Goal: Task Accomplishment & Management: Use online tool/utility

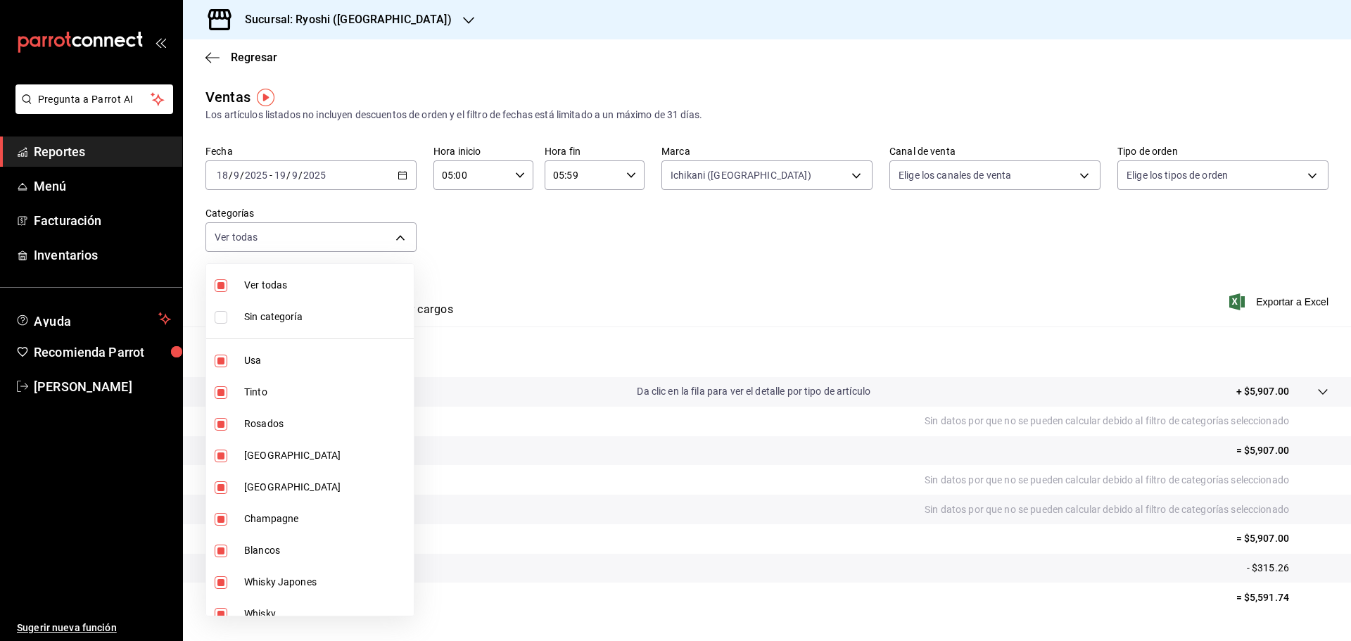
click at [210, 58] on div at bounding box center [675, 320] width 1351 height 641
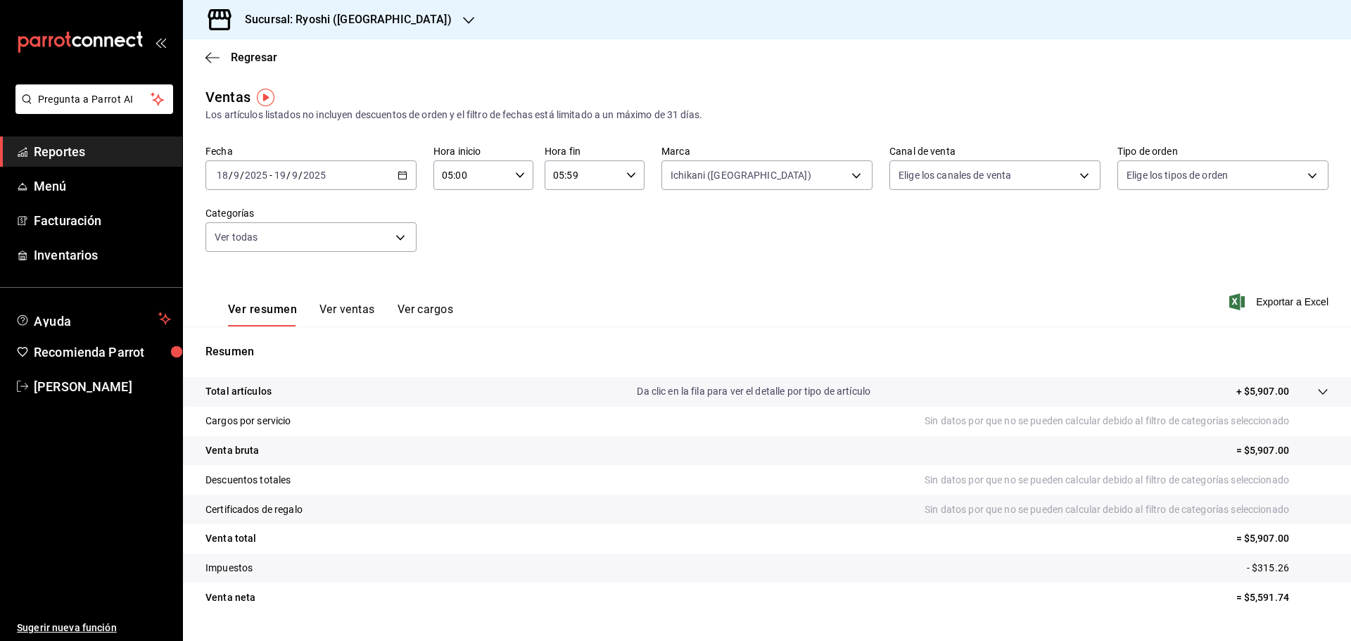
click at [209, 58] on icon "button" at bounding box center [213, 57] width 14 height 1
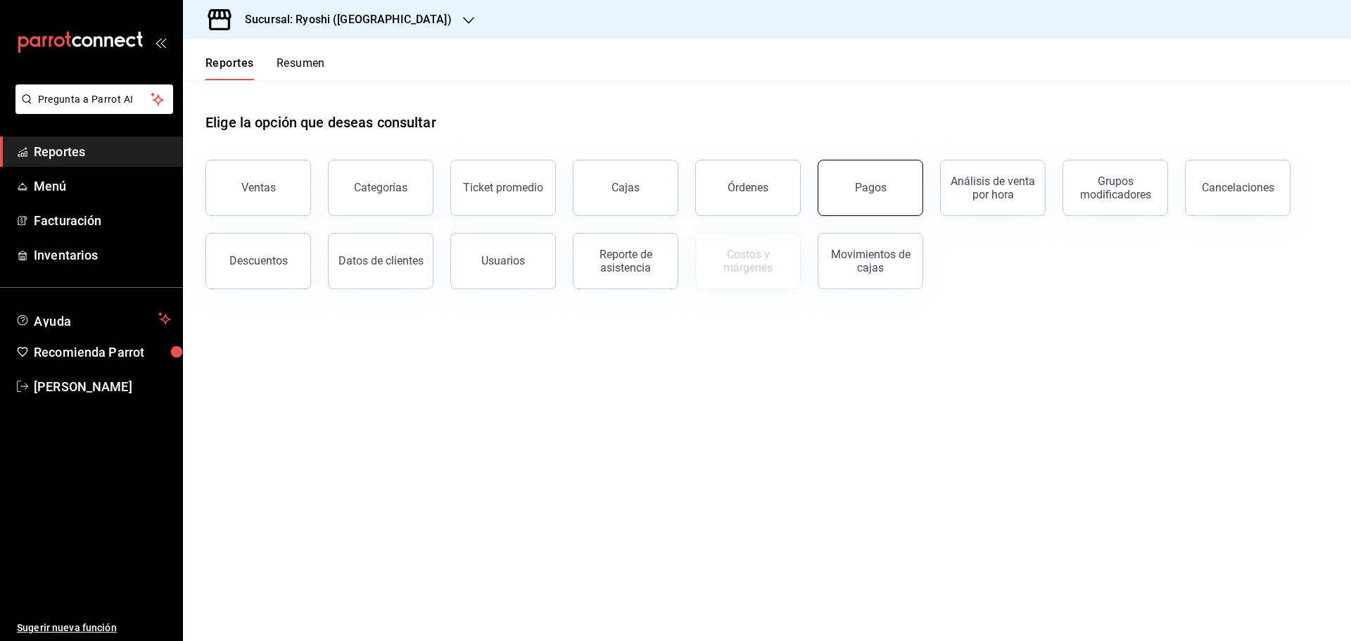
click at [855, 189] on button "Pagos" at bounding box center [871, 188] width 106 height 56
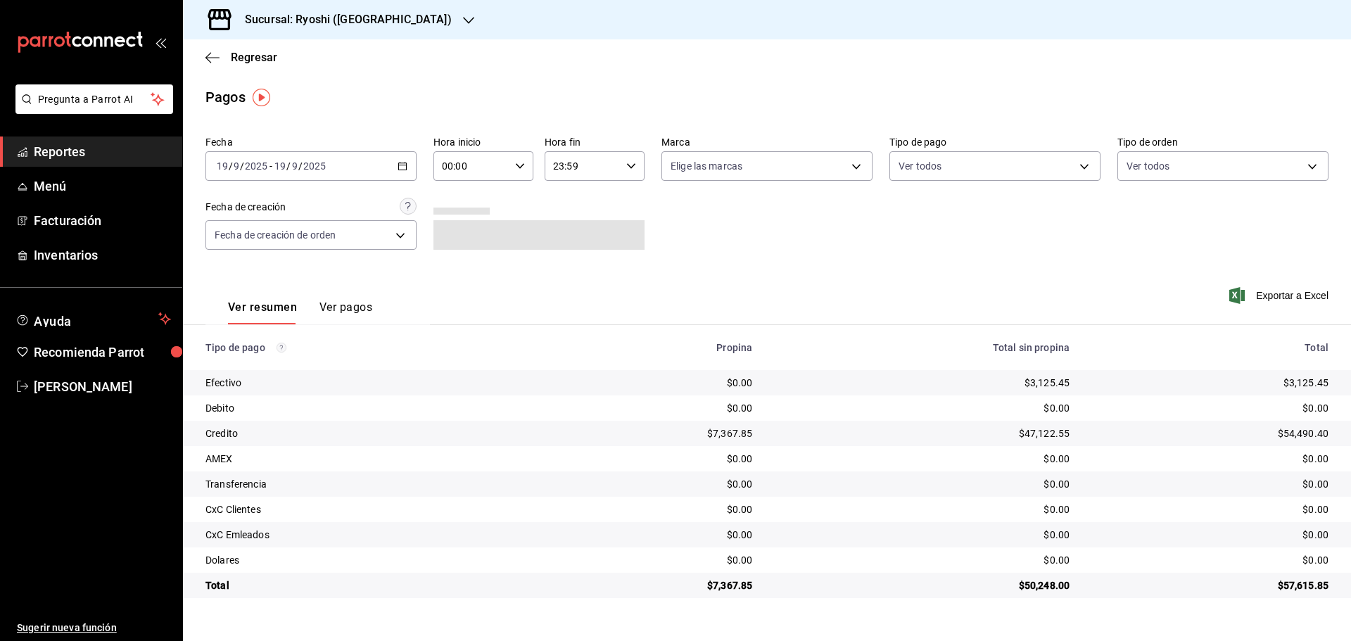
click at [400, 160] on div "[DATE] [DATE] - [DATE] [DATE]" at bounding box center [311, 166] width 211 height 30
click at [246, 362] on span "Rango de fechas" at bounding box center [271, 367] width 109 height 15
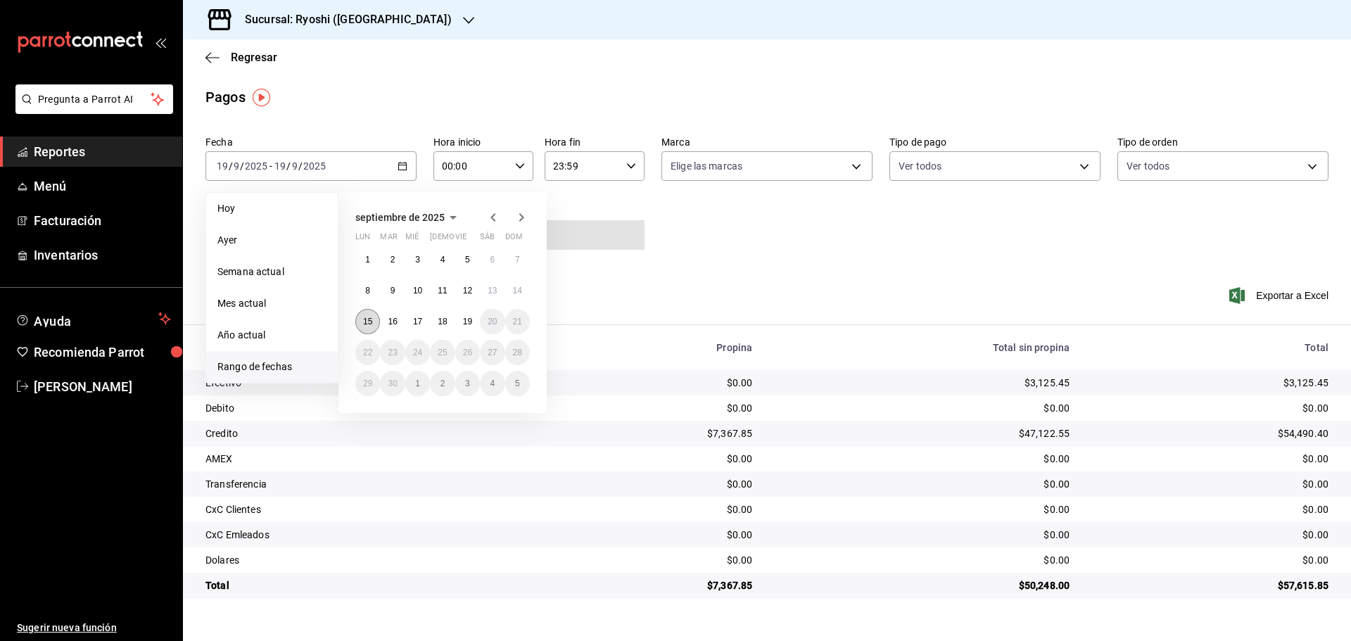
click at [370, 315] on button "15" at bounding box center [367, 321] width 25 height 25
click at [389, 319] on abbr "16" at bounding box center [392, 322] width 9 height 10
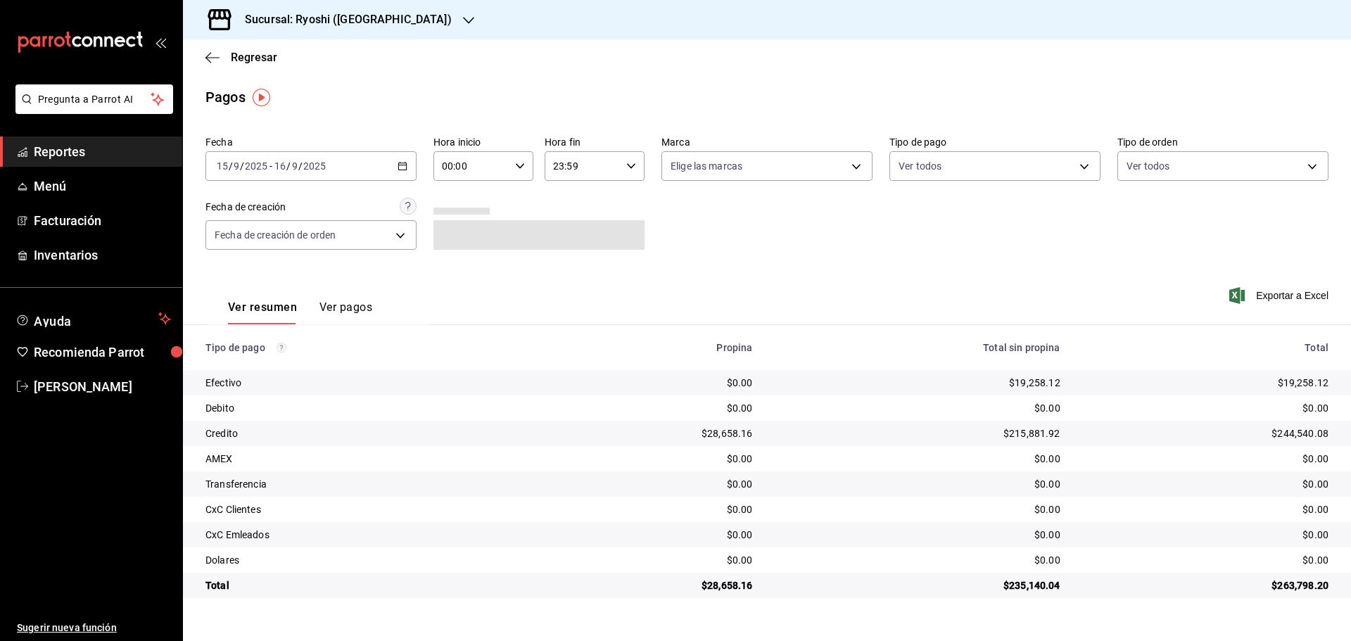
click at [520, 164] on icon "button" at bounding box center [520, 166] width 10 height 10
click at [462, 222] on button "05" at bounding box center [458, 230] width 44 height 28
type input "05:00"
click at [635, 163] on div at bounding box center [675, 320] width 1351 height 641
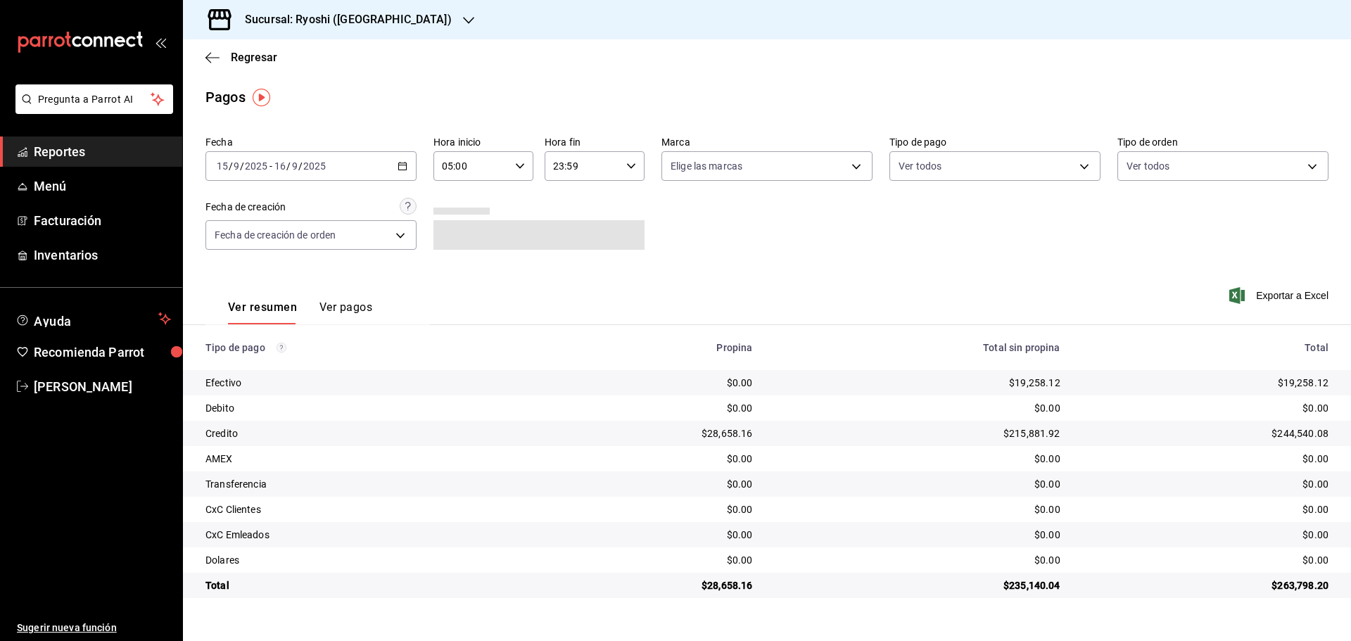
click at [631, 163] on icon "button" at bounding box center [631, 166] width 10 height 10
click at [569, 229] on button "05" at bounding box center [570, 236] width 44 height 28
type input "05:59"
click at [855, 164] on div at bounding box center [675, 320] width 1351 height 641
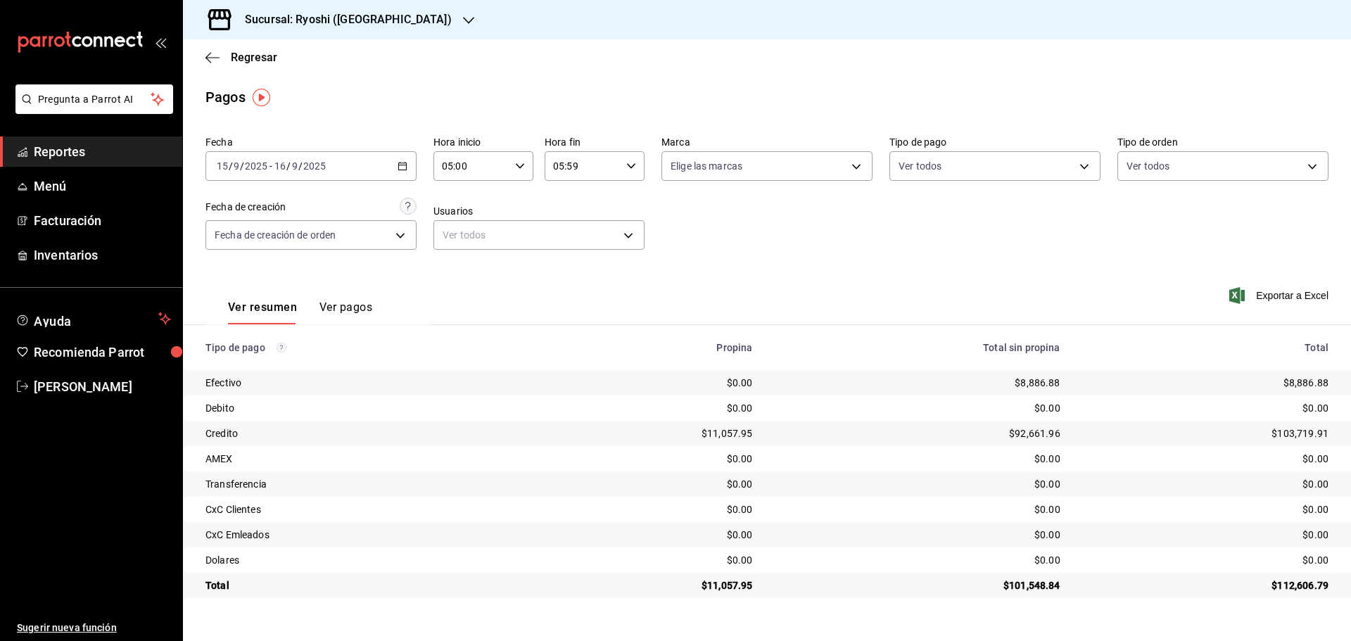
click at [855, 164] on body "Pregunta a Parrot AI Reportes Menú Facturación Inventarios Ayuda Recomienda Par…" at bounding box center [675, 320] width 1351 height 641
click at [680, 262] on input "checkbox" at bounding box center [677, 268] width 13 height 13
checkbox input "true"
type input "26ca50e5-a845-484f-a54e-8a4432b79f59"
click at [210, 54] on div at bounding box center [675, 320] width 1351 height 641
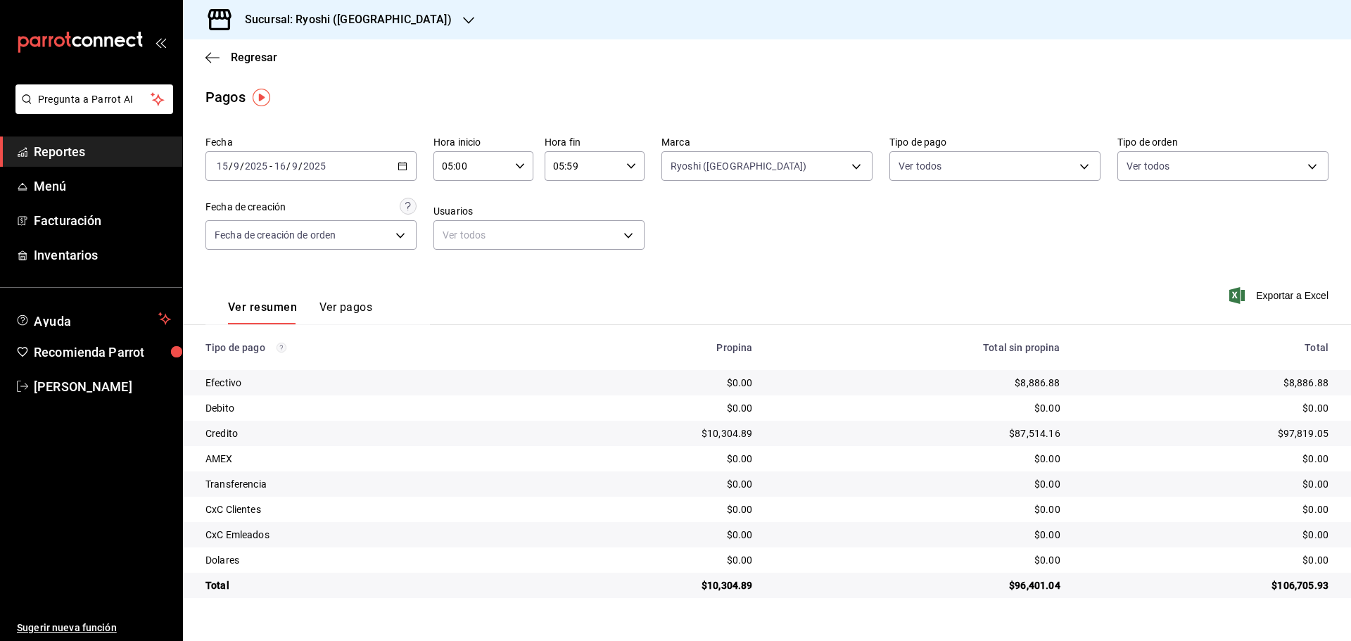
click at [210, 54] on icon "button" at bounding box center [209, 57] width 6 height 11
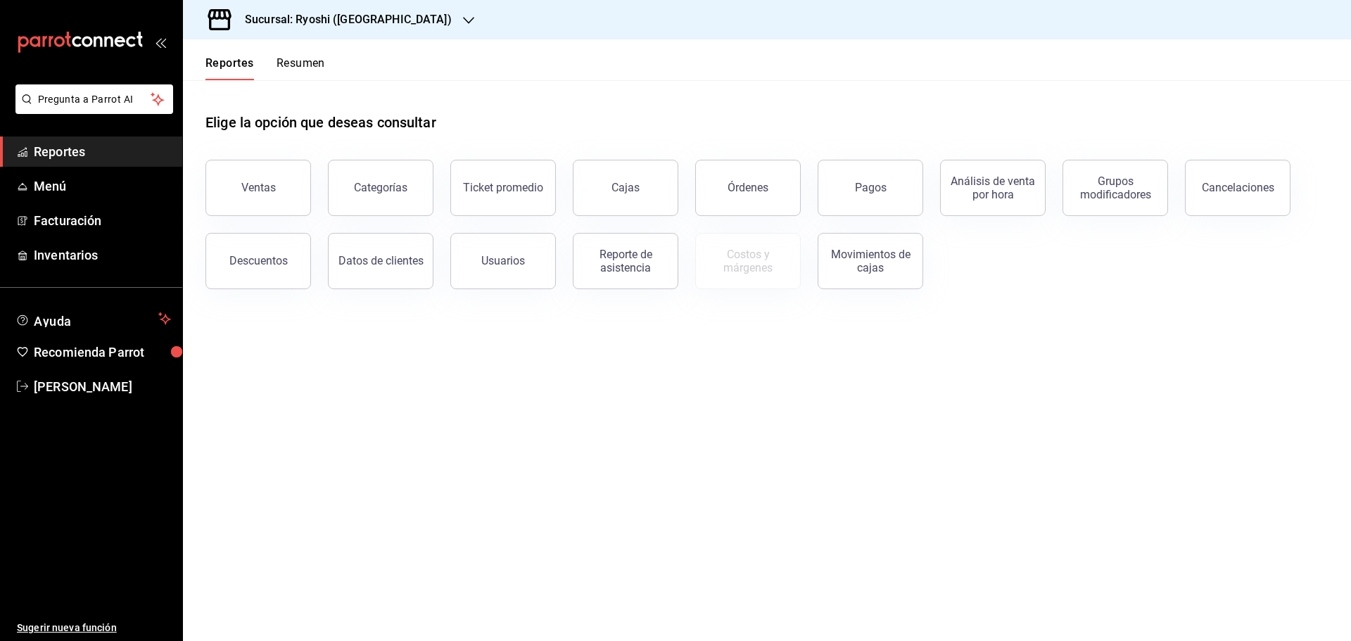
click at [249, 253] on button "Descuentos" at bounding box center [259, 261] width 106 height 56
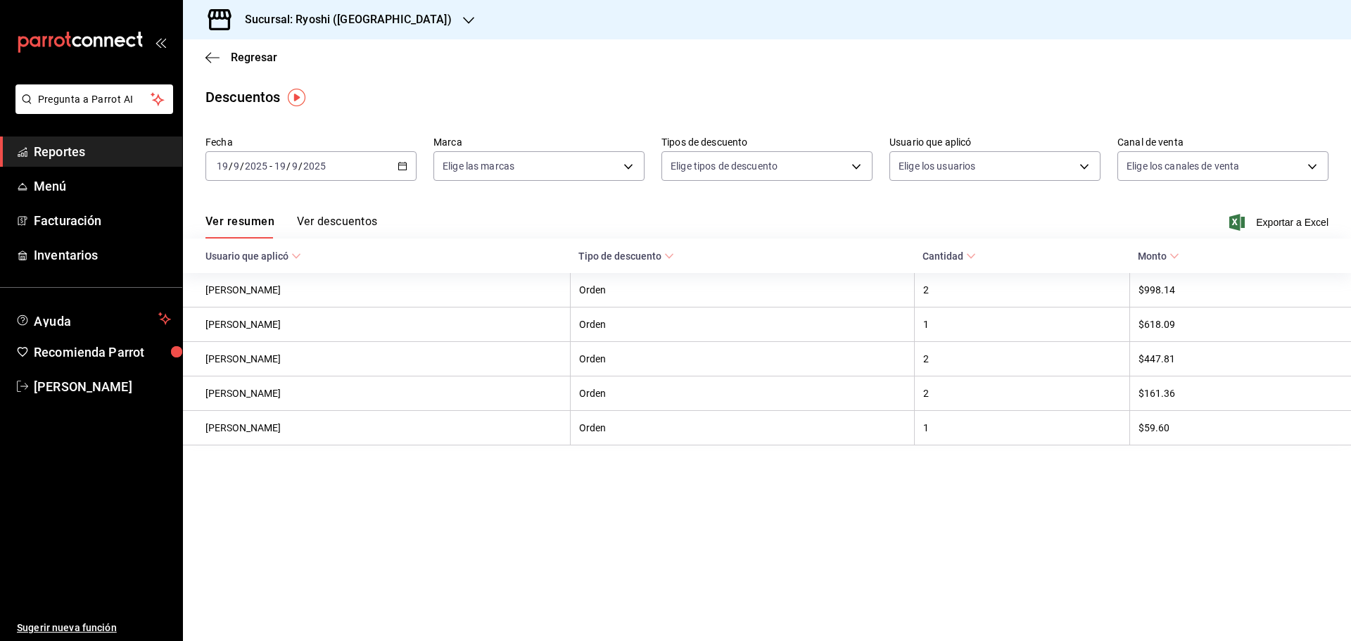
click at [406, 162] on icon "button" at bounding box center [403, 166] width 10 height 10
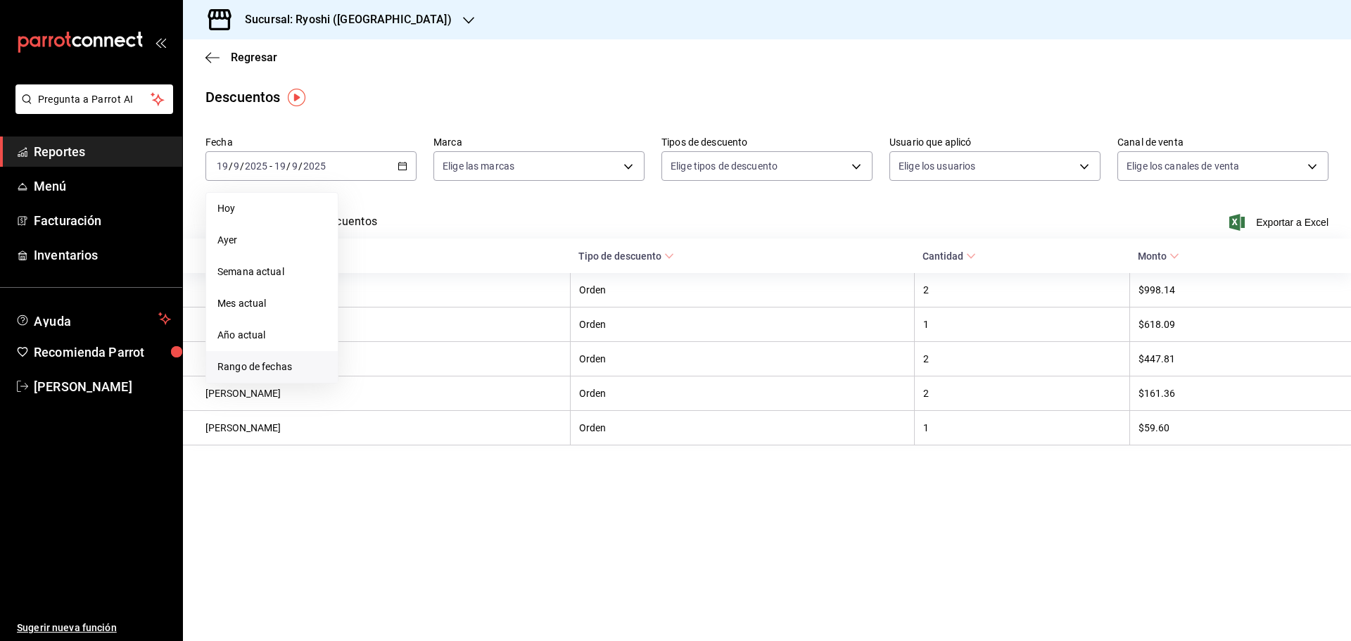
click at [239, 361] on span "Rango de fechas" at bounding box center [271, 367] width 109 height 15
click at [366, 319] on abbr "15" at bounding box center [367, 322] width 9 height 10
click at [394, 316] on button "16" at bounding box center [392, 321] width 25 height 25
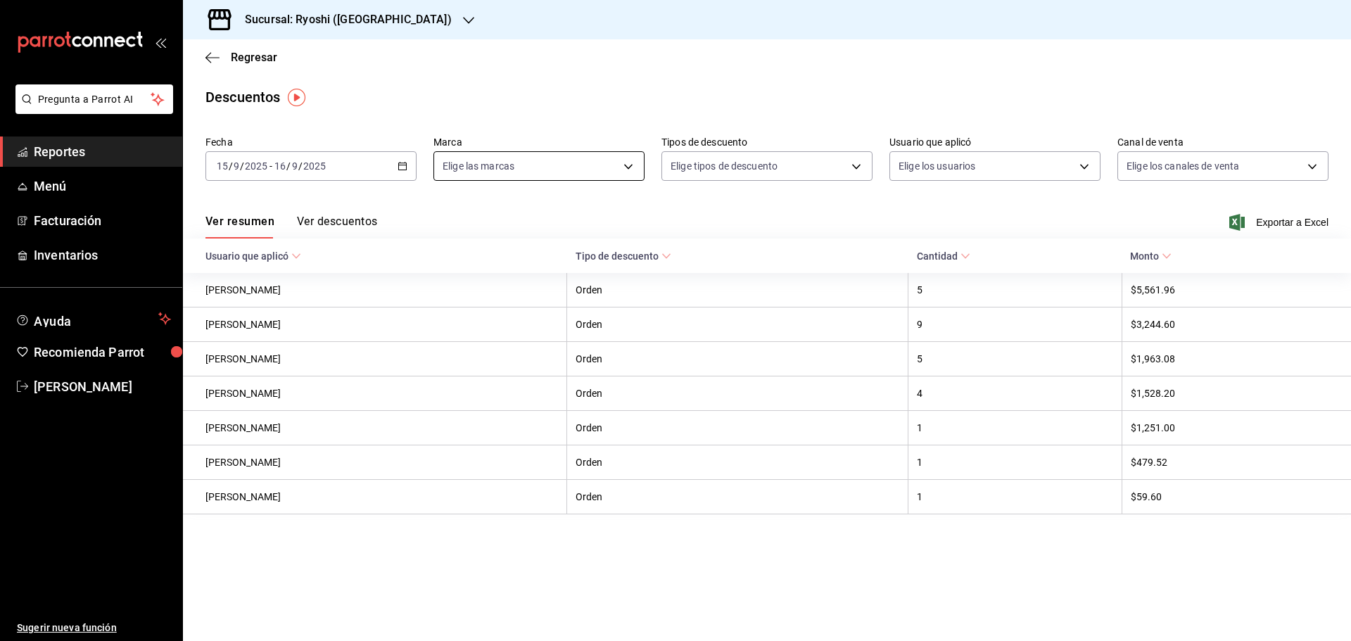
click at [628, 160] on body "Pregunta a Parrot AI Reportes Menú Facturación Inventarios Ayuda Recomienda Par…" at bounding box center [675, 320] width 1351 height 641
click at [448, 265] on input "checkbox" at bounding box center [449, 268] width 13 height 13
checkbox input "true"
type input "26ca50e5-a845-484f-a54e-8a4432b79f59"
click at [207, 54] on div at bounding box center [675, 320] width 1351 height 641
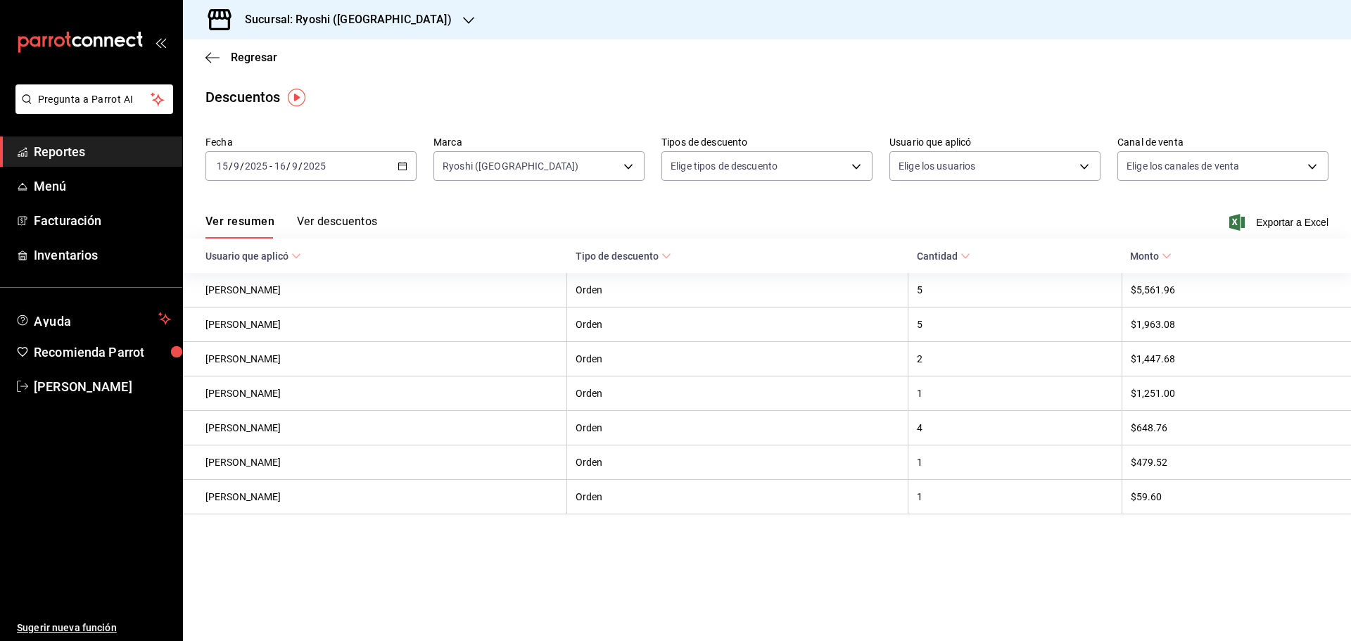
click at [206, 53] on icon "button" at bounding box center [213, 57] width 14 height 13
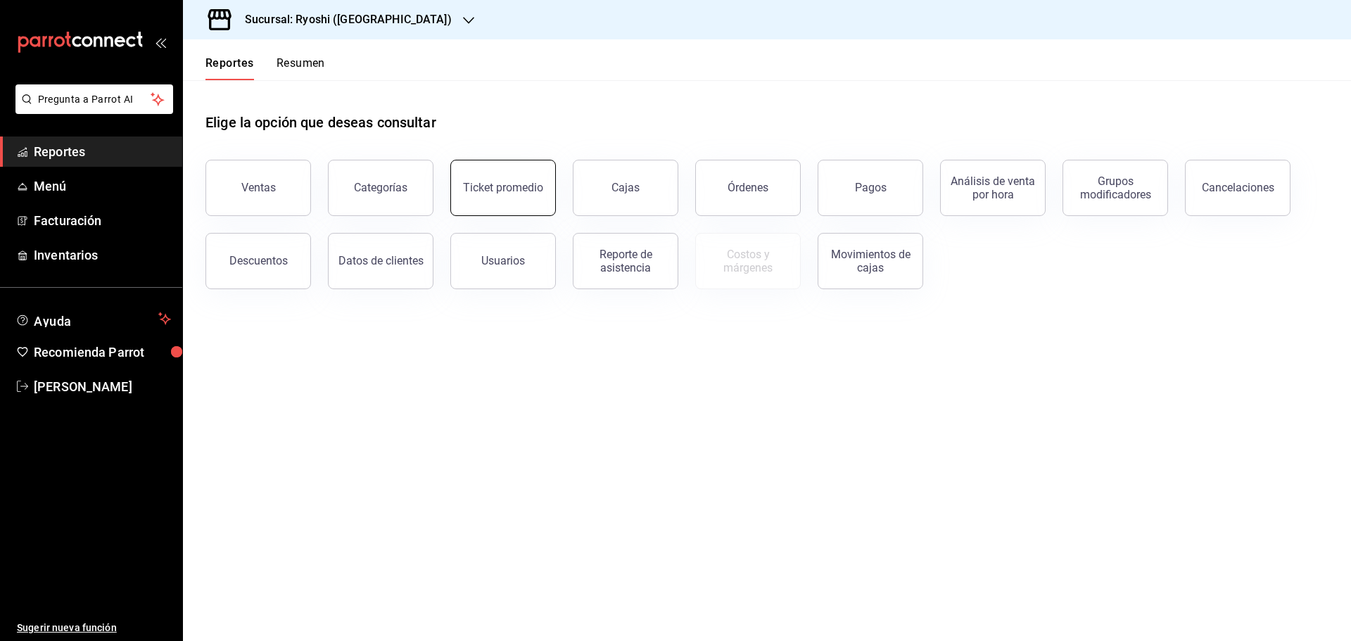
click at [519, 195] on button "Ticket promedio" at bounding box center [503, 188] width 106 height 56
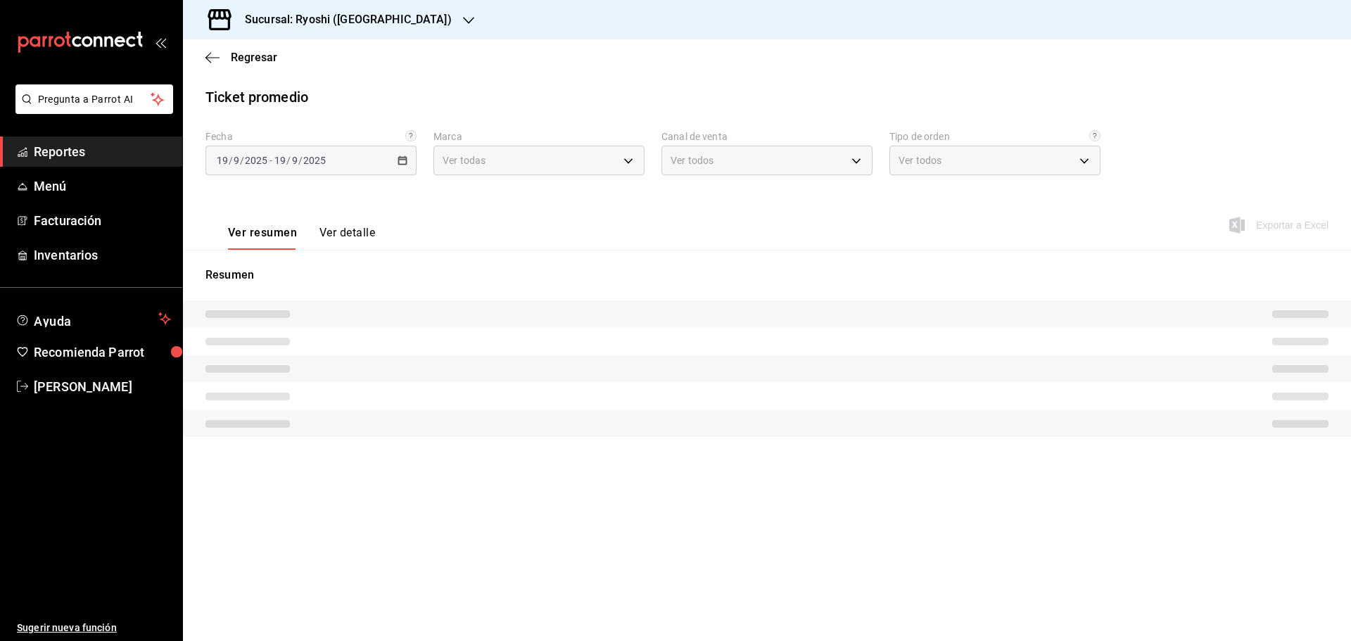
type input "26ca50e5-a845-484f-a54e-8a4432b79f59,e80bf875-3c9c-4ad9-8c6a-14c8262011fc"
type input "PARROT,UBER_EATS,RAPPI,DIDI_FOOD,ONLINE"
type input "8361b891-a2e9-4fcd-a853-f9fc8036f76a,b76ec9ad-9f52-4de9-91c0-fd75567639de,0d81c…"
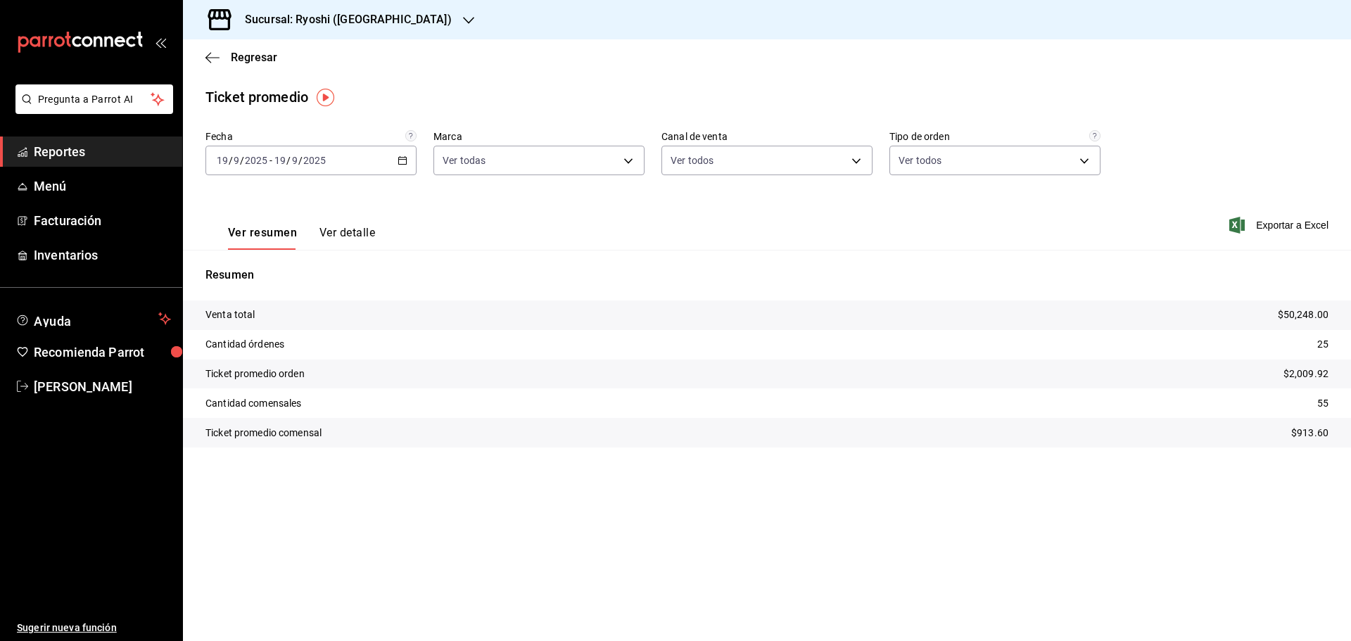
click at [400, 153] on div "[DATE] [DATE] - [DATE] [DATE]" at bounding box center [311, 161] width 211 height 30
click at [243, 327] on span "Rango de fechas" at bounding box center [271, 329] width 109 height 15
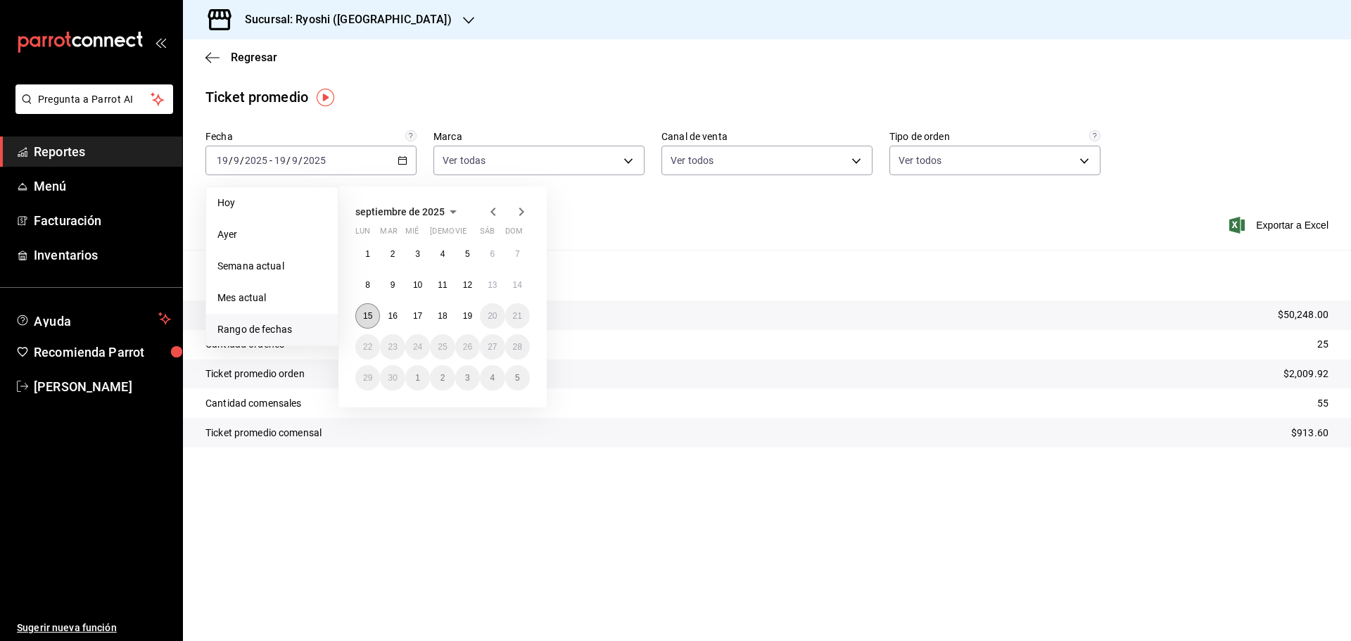
click at [372, 310] on button "15" at bounding box center [367, 315] width 25 height 25
click at [393, 313] on abbr "16" at bounding box center [392, 316] width 9 height 10
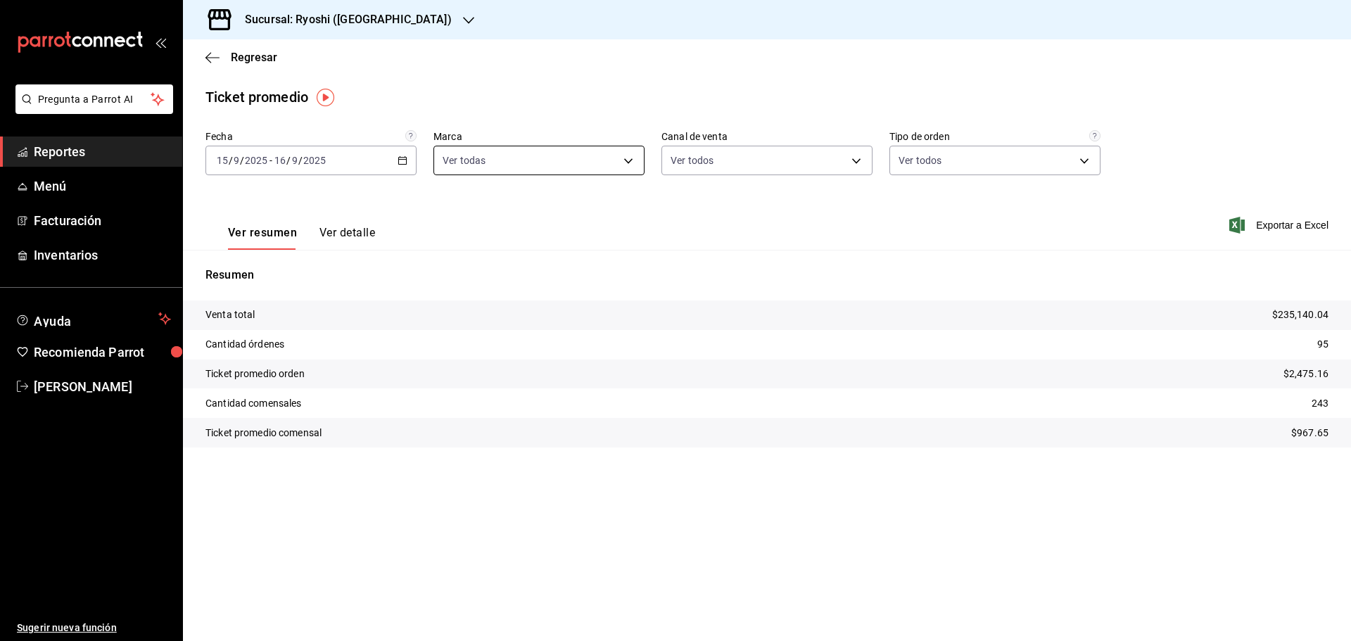
click at [629, 154] on body "Pregunta a Parrot AI Reportes Menú Facturación Inventarios Ayuda Recomienda Par…" at bounding box center [675, 320] width 1351 height 641
click at [491, 213] on span "Ver todas" at bounding box center [493, 215] width 43 height 15
checkbox input "false"
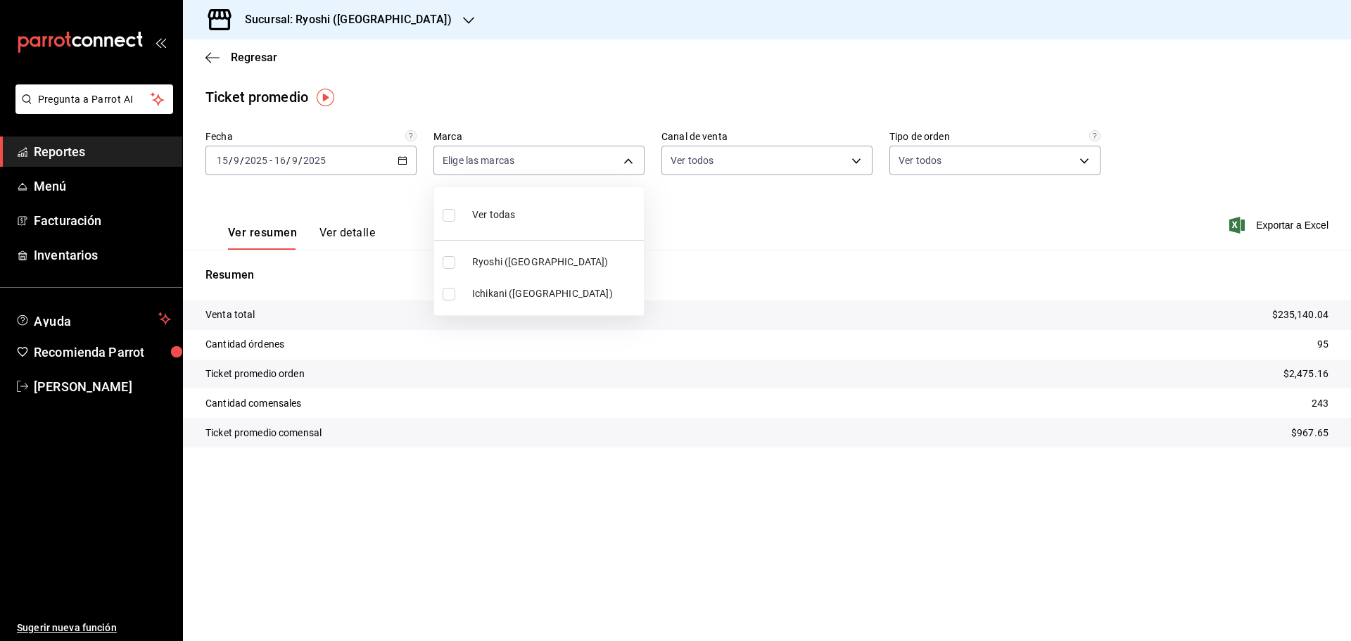
click at [446, 259] on input "checkbox" at bounding box center [449, 262] width 13 height 13
checkbox input "true"
type input "26ca50e5-a845-484f-a54e-8a4432b79f59"
click at [206, 57] on div at bounding box center [675, 320] width 1351 height 641
click at [206, 57] on icon "button" at bounding box center [209, 57] width 6 height 11
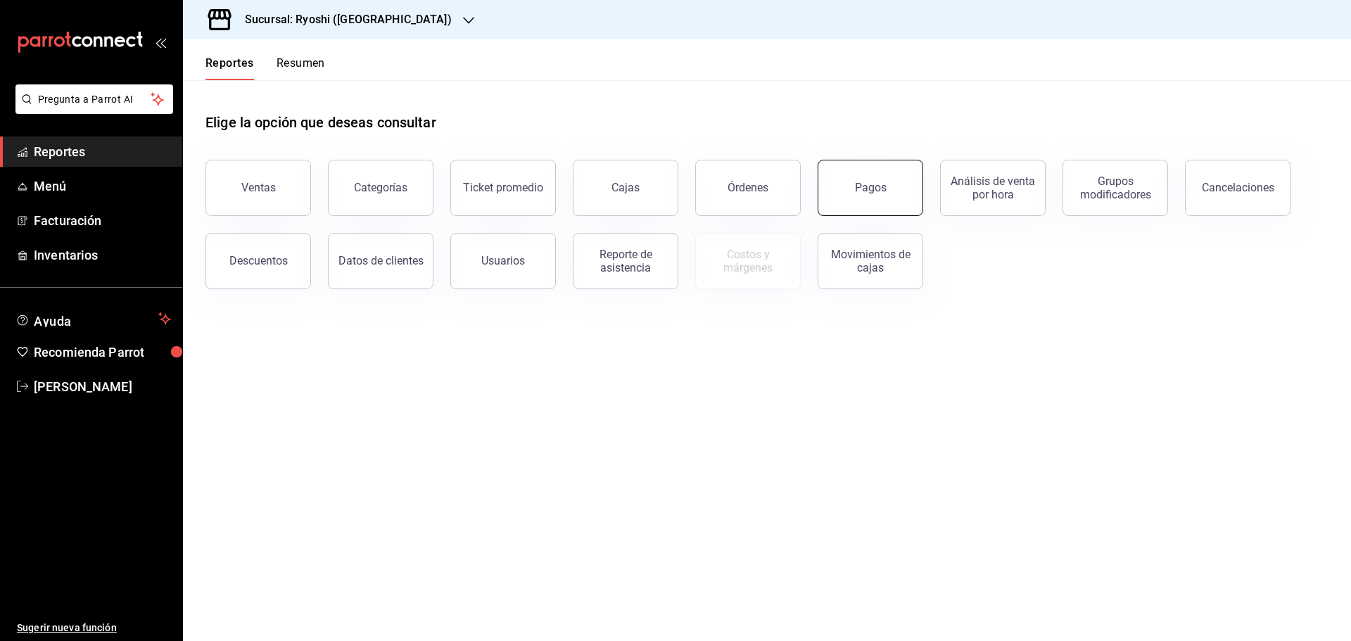
click at [869, 180] on button "Pagos" at bounding box center [871, 188] width 106 height 56
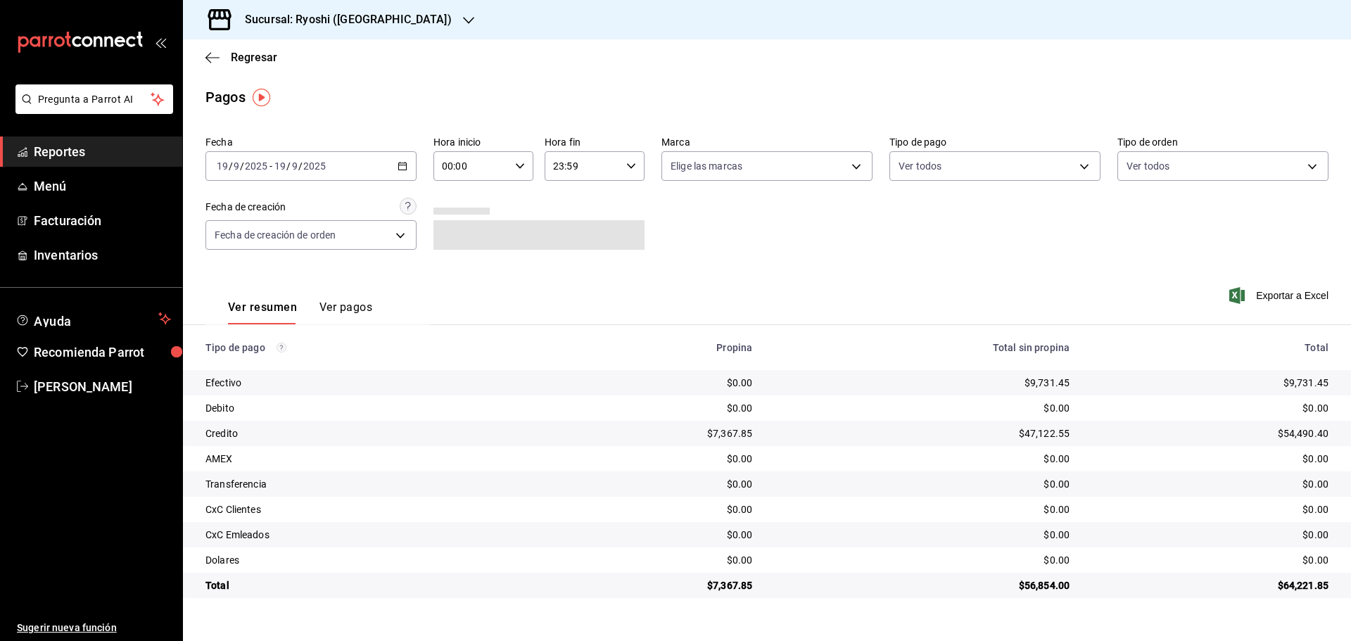
click at [404, 162] on icon "button" at bounding box center [403, 166] width 10 height 10
click at [267, 364] on span "Rango de fechas" at bounding box center [271, 367] width 109 height 15
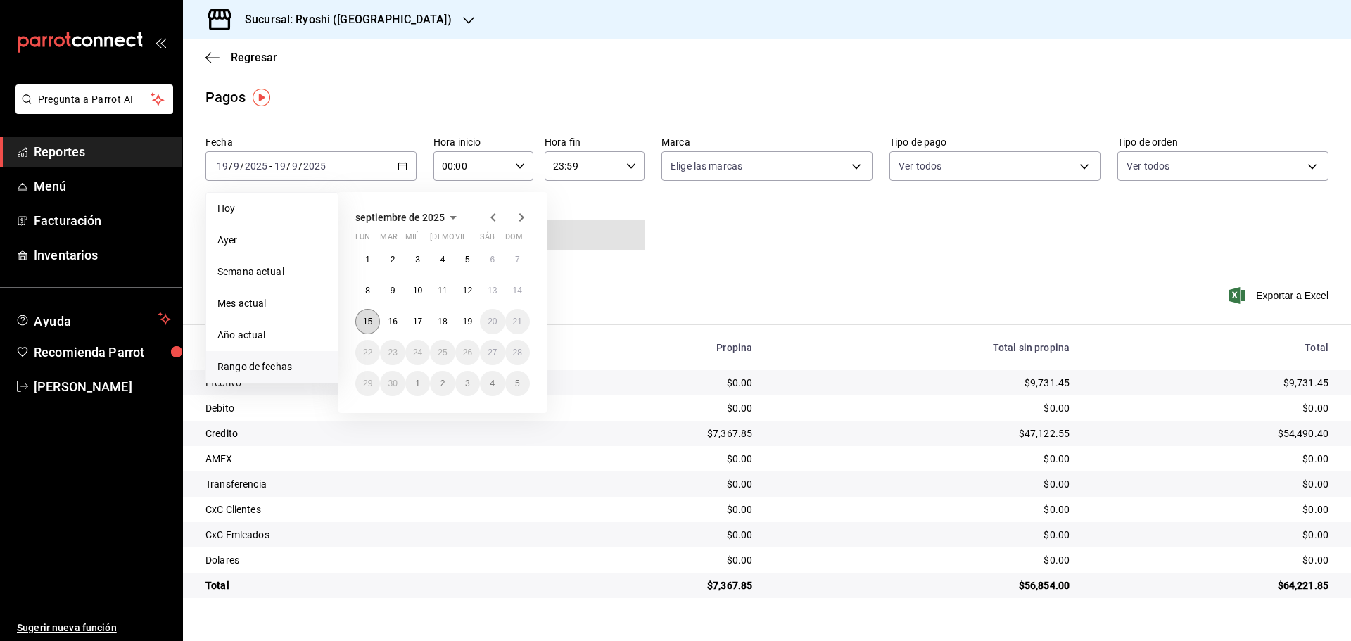
click at [368, 322] on abbr "15" at bounding box center [367, 322] width 9 height 10
click at [367, 315] on button "15" at bounding box center [367, 321] width 25 height 25
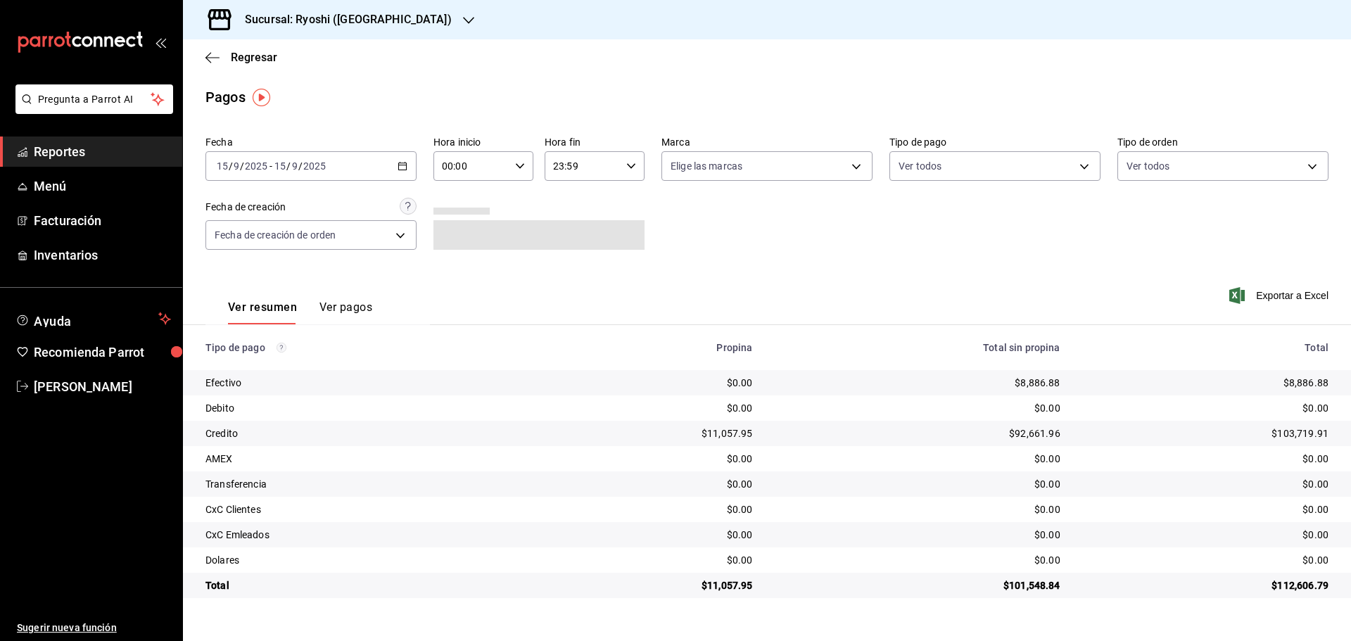
click at [401, 166] on icon "button" at bounding box center [403, 166] width 10 height 10
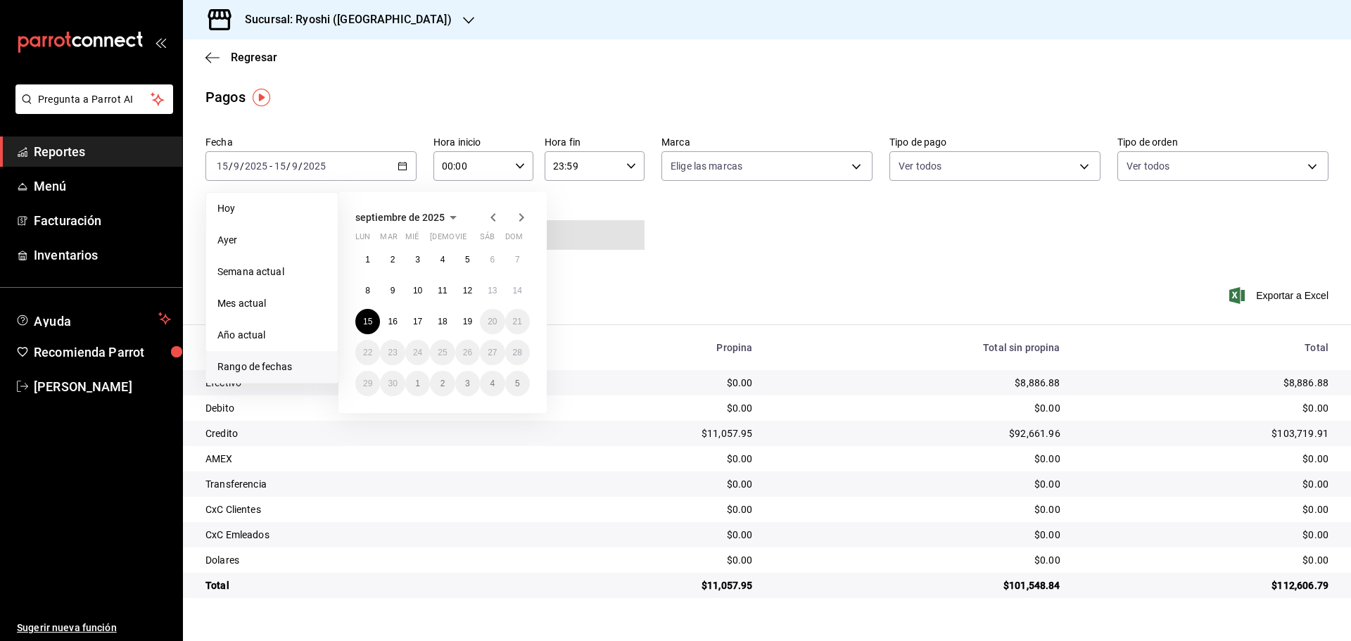
click at [256, 363] on span "Rango de fechas" at bounding box center [271, 367] width 109 height 15
click at [279, 366] on span "Rango de fechas" at bounding box center [271, 367] width 109 height 15
click at [398, 318] on button "16" at bounding box center [392, 321] width 25 height 25
click at [415, 318] on abbr "17" at bounding box center [417, 322] width 9 height 10
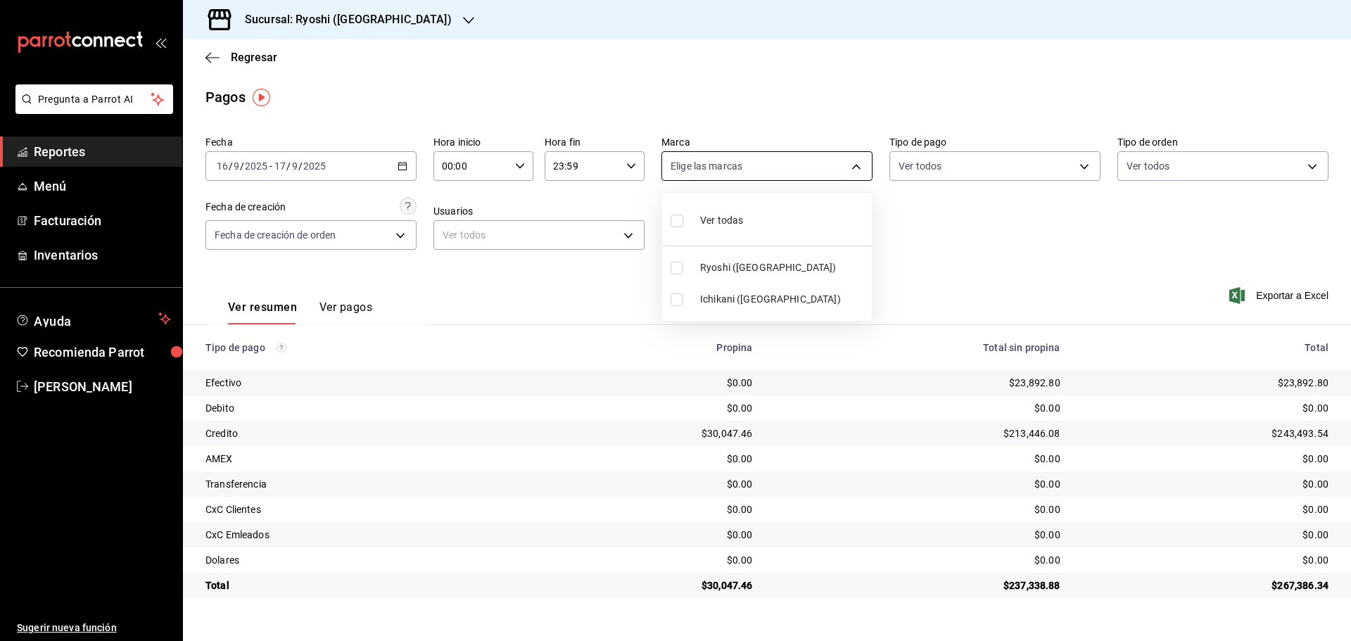
click at [859, 163] on body "Pregunta a Parrot AI Reportes Menú Facturación Inventarios Ayuda Recomienda Par…" at bounding box center [675, 320] width 1351 height 641
click at [673, 263] on input "checkbox" at bounding box center [677, 268] width 13 height 13
checkbox input "true"
type input "26ca50e5-a845-484f-a54e-8a4432b79f59"
click at [383, 275] on div at bounding box center [675, 320] width 1351 height 641
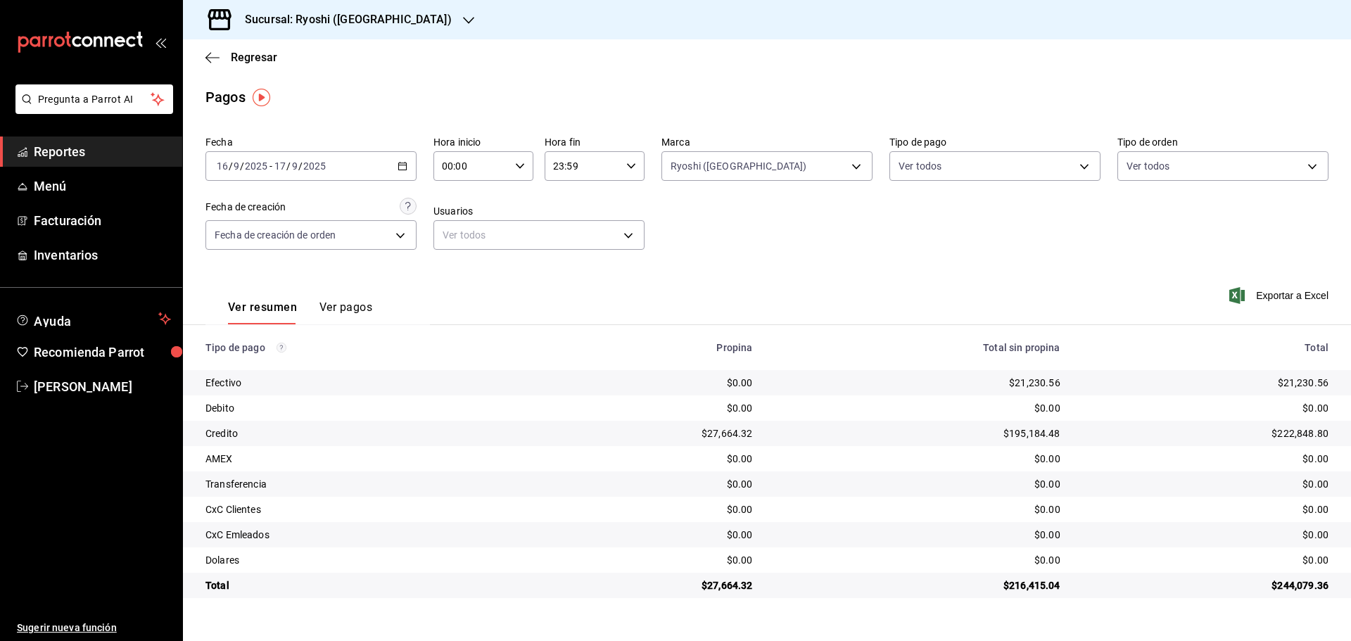
click at [522, 164] on icon "button" at bounding box center [520, 166] width 10 height 10
click at [464, 224] on button "05" at bounding box center [458, 230] width 44 height 28
type input "05:00"
click at [623, 165] on div at bounding box center [675, 320] width 1351 height 641
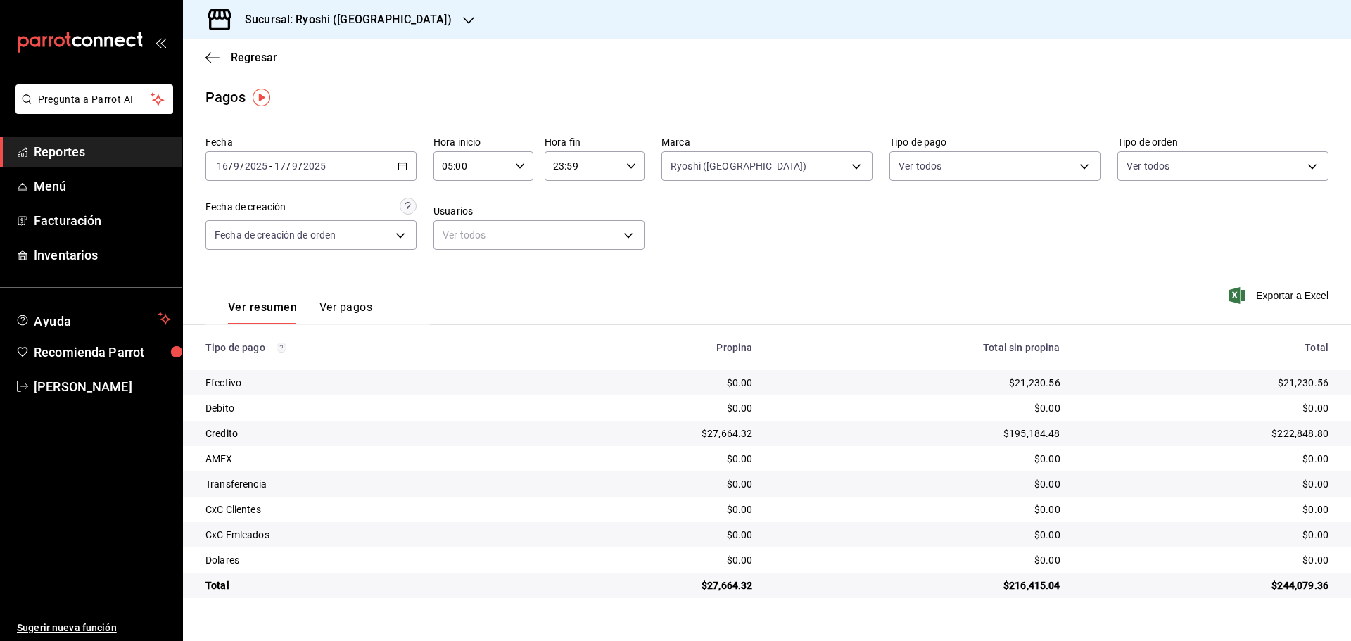
click at [632, 162] on icon "button" at bounding box center [631, 166] width 10 height 10
click at [569, 230] on span "05" at bounding box center [569, 235] width 27 height 11
type input "05:59"
click at [712, 191] on div at bounding box center [675, 320] width 1351 height 641
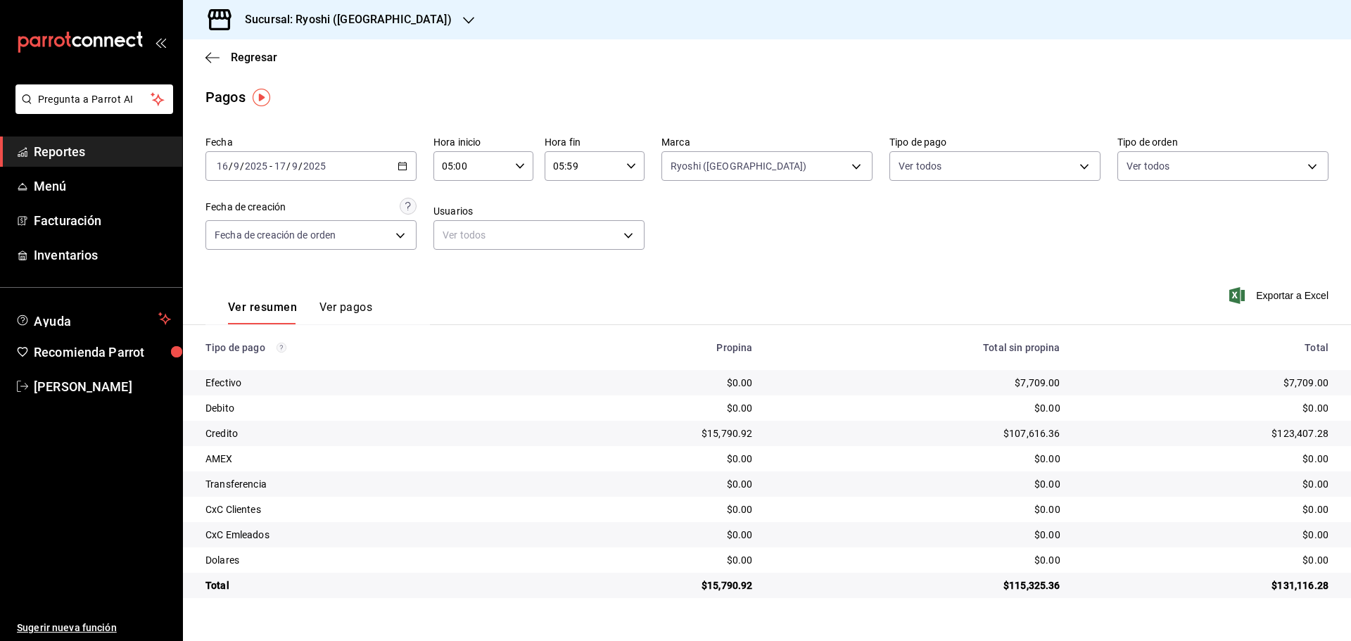
click at [403, 163] on \(Stroke\) "button" at bounding box center [402, 167] width 8 height 8
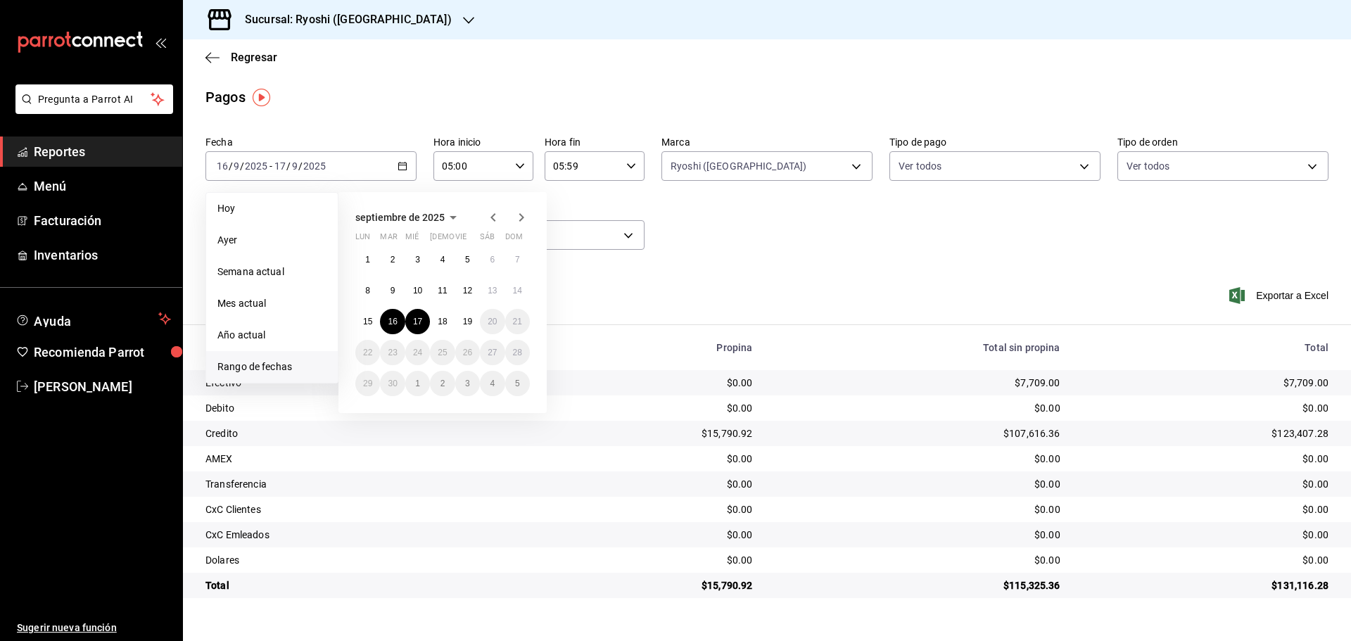
click at [272, 365] on span "Rango de fechas" at bounding box center [271, 367] width 109 height 15
click at [272, 363] on span "Rango de fechas" at bounding box center [271, 367] width 109 height 15
click at [272, 362] on span "Rango de fechas" at bounding box center [271, 367] width 109 height 15
click at [422, 315] on button "17" at bounding box center [417, 321] width 25 height 25
click at [445, 320] on abbr "18" at bounding box center [442, 322] width 9 height 10
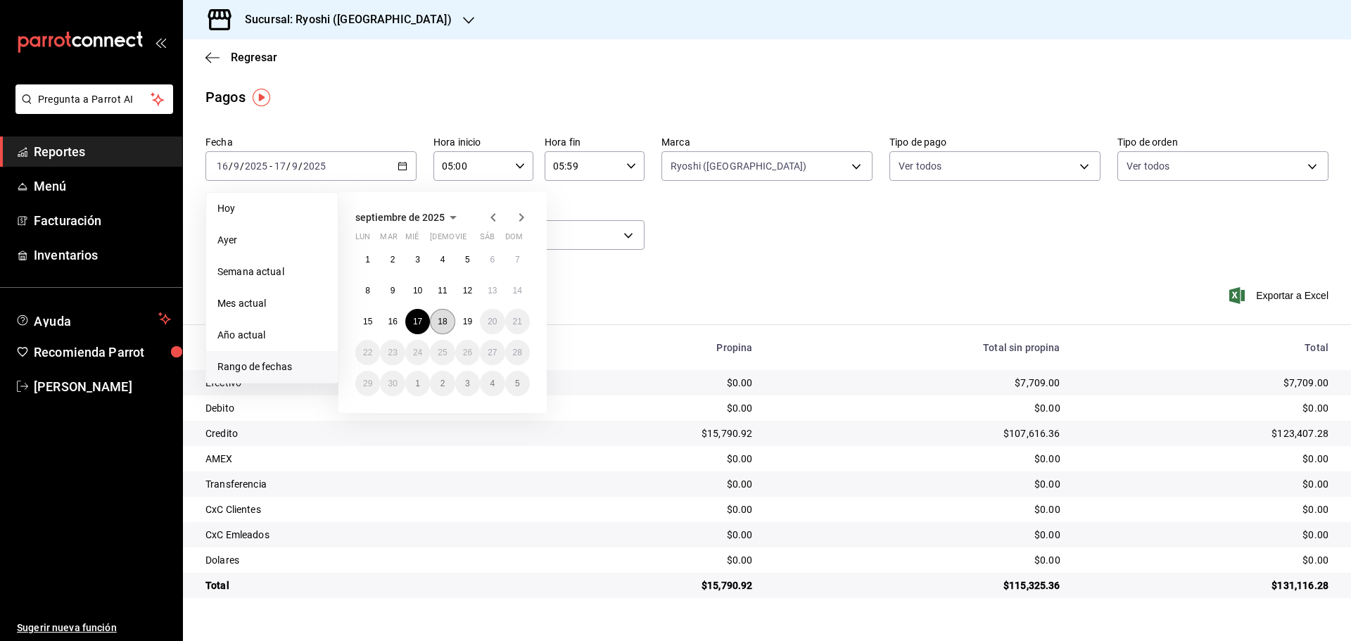
type input "00:00"
type input "23:59"
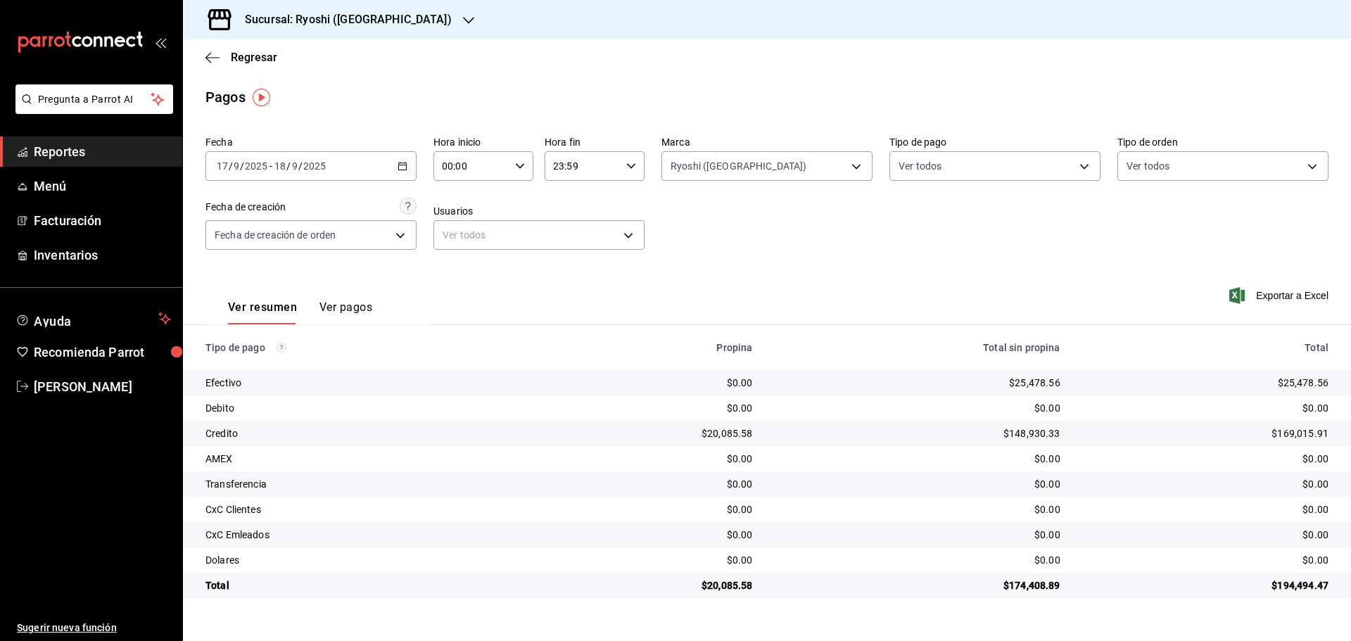
click at [519, 160] on div "00:00 Hora inicio" at bounding box center [484, 166] width 100 height 30
click at [460, 223] on button "05" at bounding box center [458, 230] width 44 height 28
type input "05:00"
click at [629, 163] on div at bounding box center [675, 320] width 1351 height 641
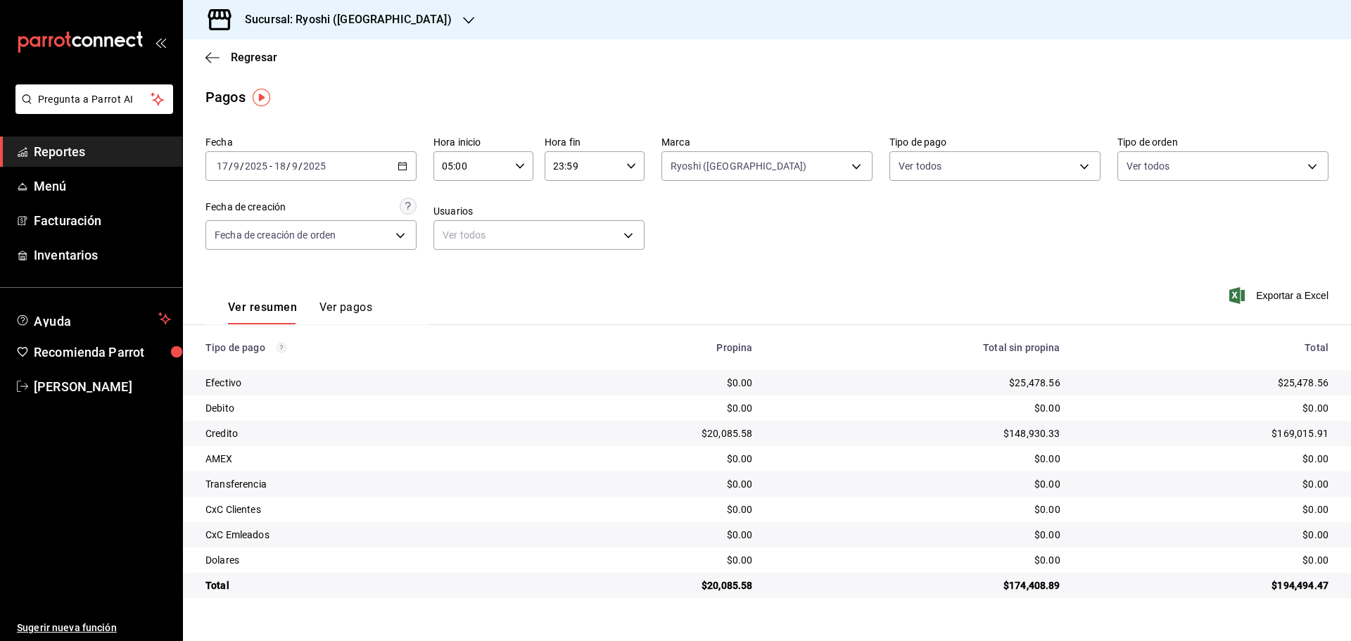
click at [633, 162] on icon "button" at bounding box center [631, 166] width 10 height 10
click at [576, 232] on span "05" at bounding box center [569, 235] width 27 height 11
type input "05:59"
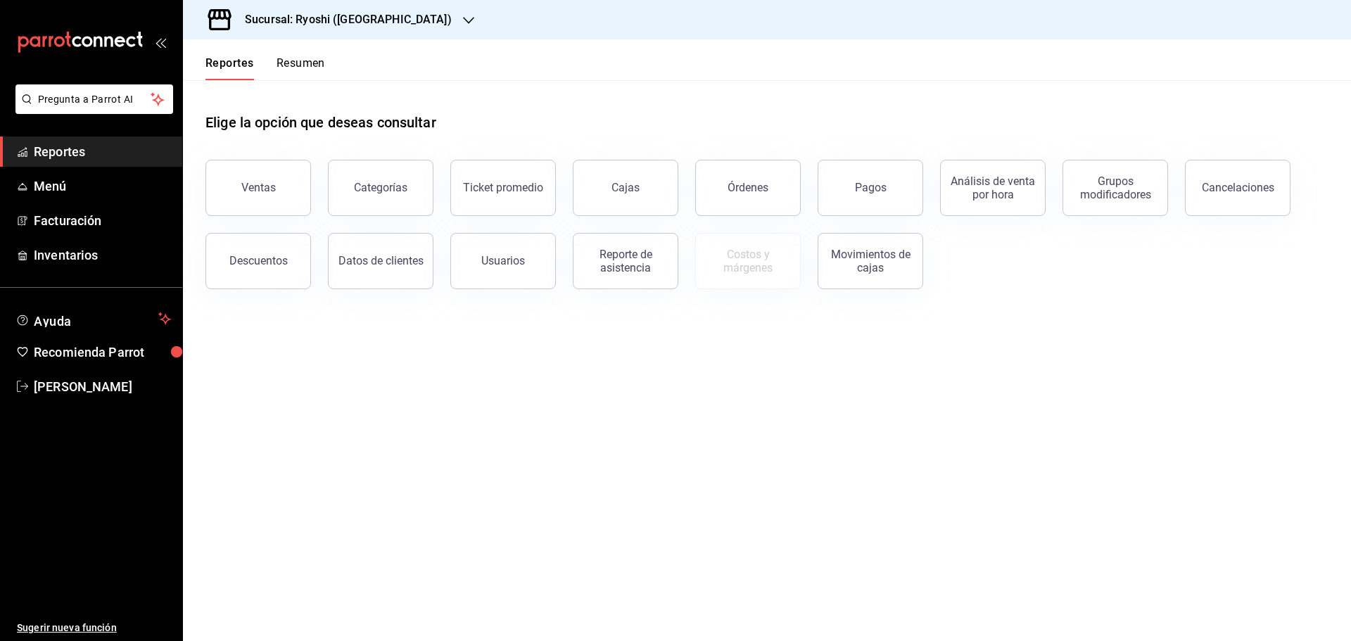
click at [261, 188] on div "Ventas" at bounding box center [258, 187] width 34 height 13
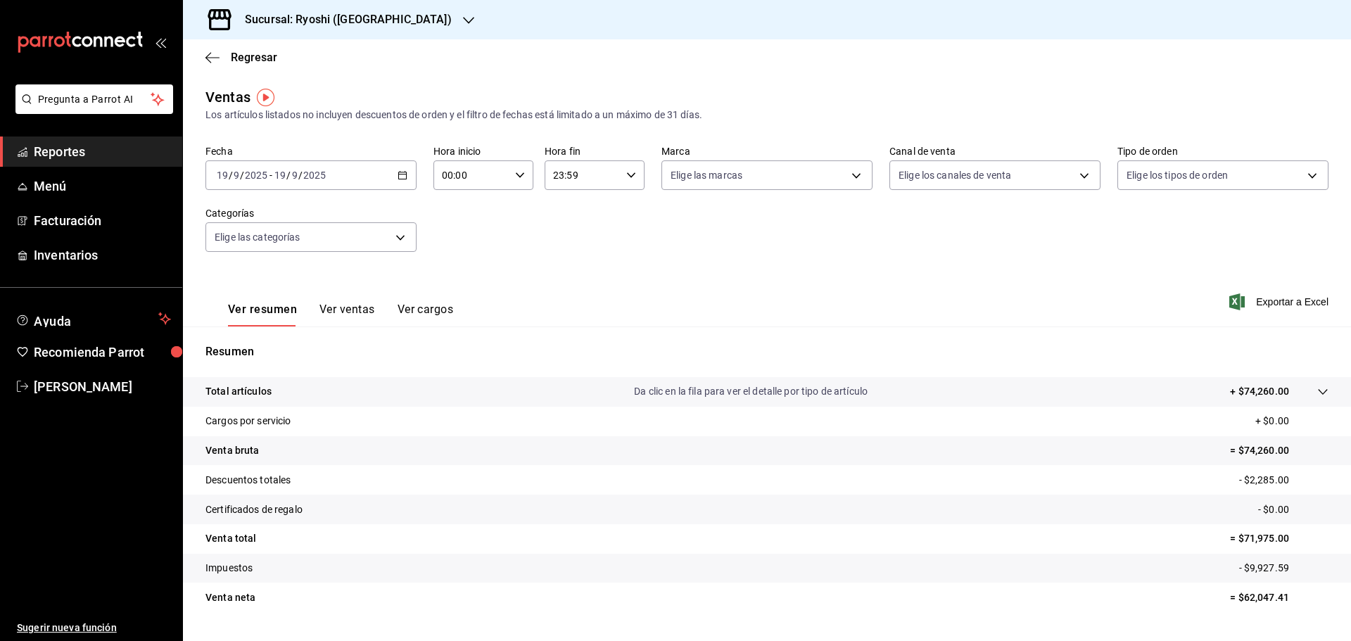
click at [402, 170] on icon "button" at bounding box center [403, 175] width 10 height 10
click at [210, 49] on div "Regresar" at bounding box center [767, 57] width 1168 height 36
click at [207, 54] on icon "button" at bounding box center [213, 57] width 14 height 13
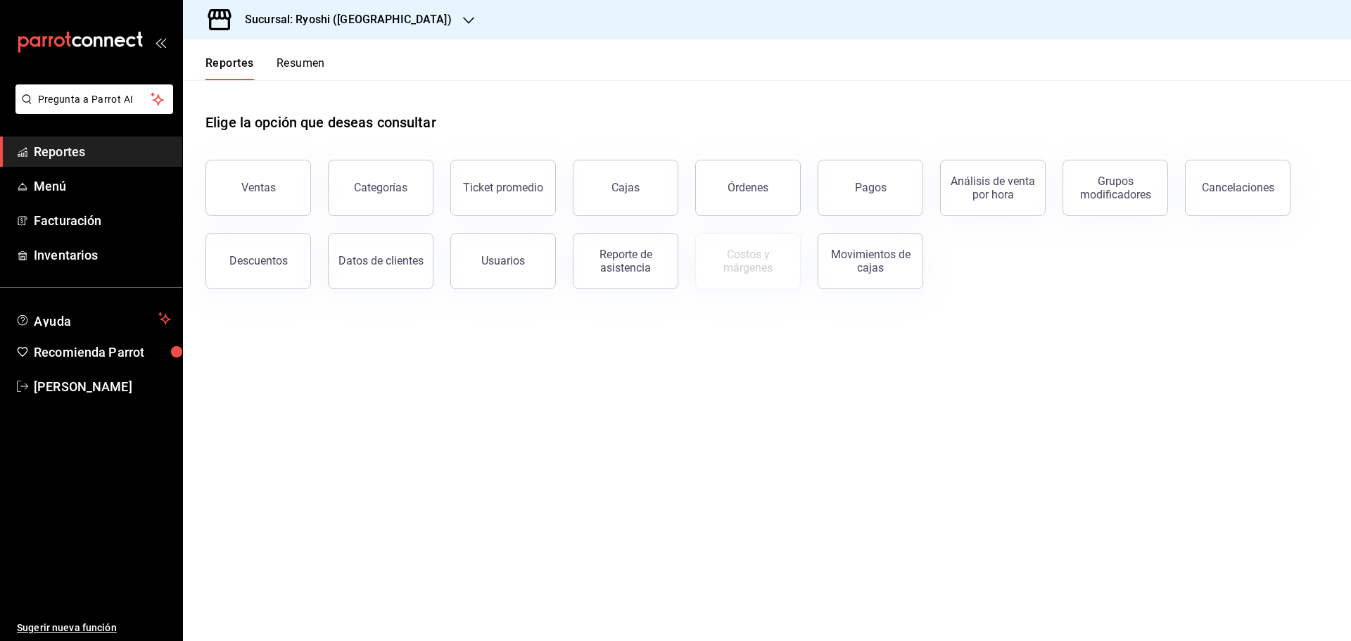
click at [872, 188] on div "Pagos" at bounding box center [871, 187] width 32 height 13
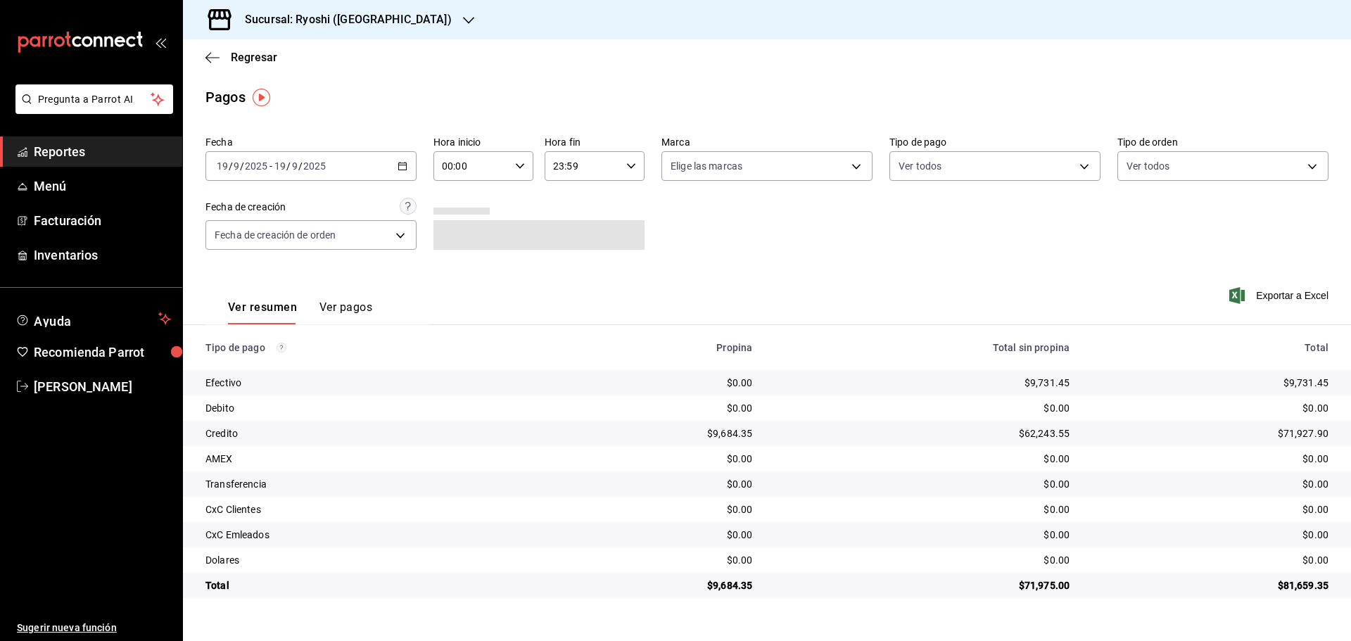
click at [404, 164] on icon "button" at bounding box center [403, 166] width 10 height 10
click at [264, 362] on span "Rango de fechas" at bounding box center [271, 367] width 109 height 15
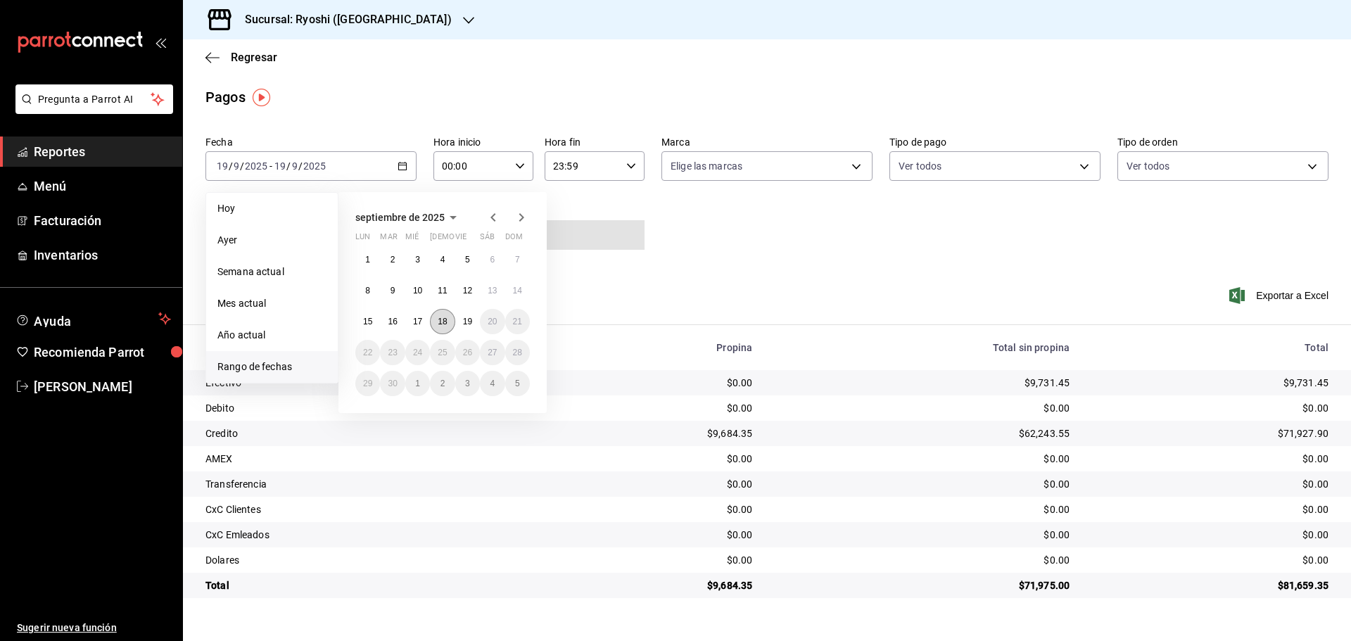
click at [441, 316] on button "18" at bounding box center [442, 321] width 25 height 25
click at [472, 316] on button "19" at bounding box center [467, 321] width 25 height 25
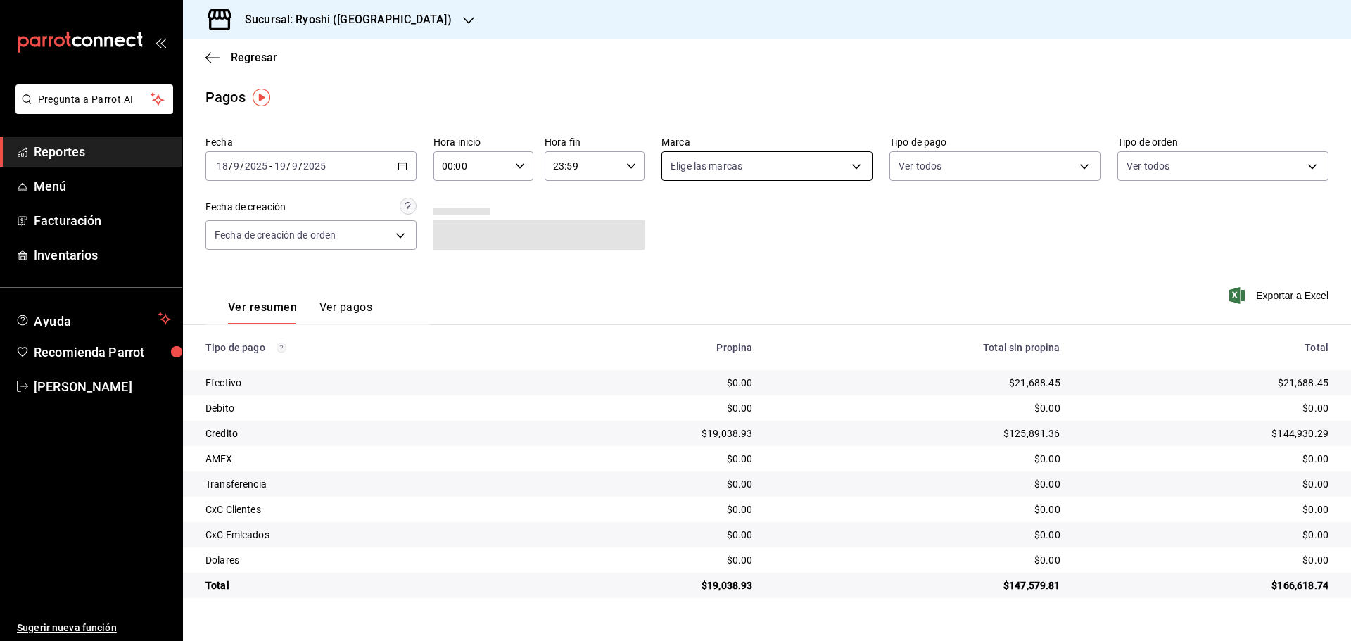
click at [856, 162] on body "Pregunta a Parrot AI Reportes Menú Facturación Inventarios Ayuda Recomienda Par…" at bounding box center [675, 320] width 1351 height 641
click at [678, 263] on input "checkbox" at bounding box center [677, 268] width 13 height 13
checkbox input "true"
type input "26ca50e5-a845-484f-a54e-8a4432b79f59"
click at [519, 161] on div at bounding box center [675, 320] width 1351 height 641
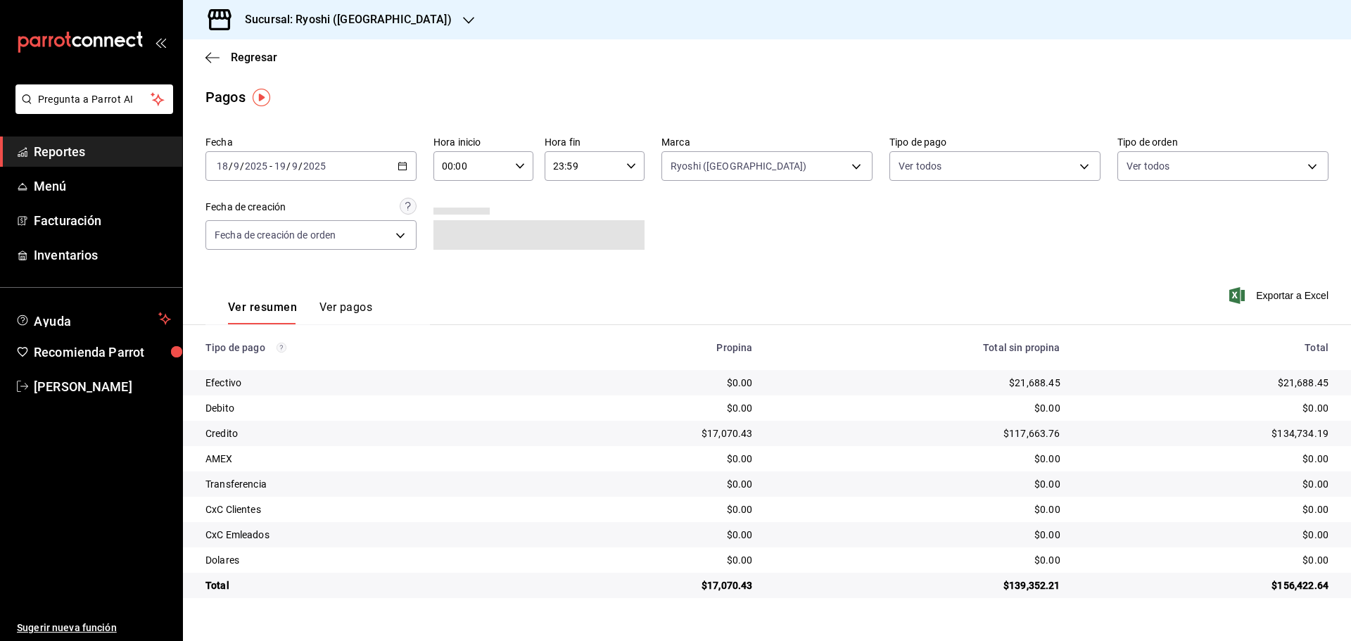
click at [519, 165] on icon "button" at bounding box center [520, 166] width 10 height 10
click at [460, 227] on span "05" at bounding box center [458, 230] width 27 height 11
type input "05:00"
click at [642, 167] on div at bounding box center [675, 320] width 1351 height 641
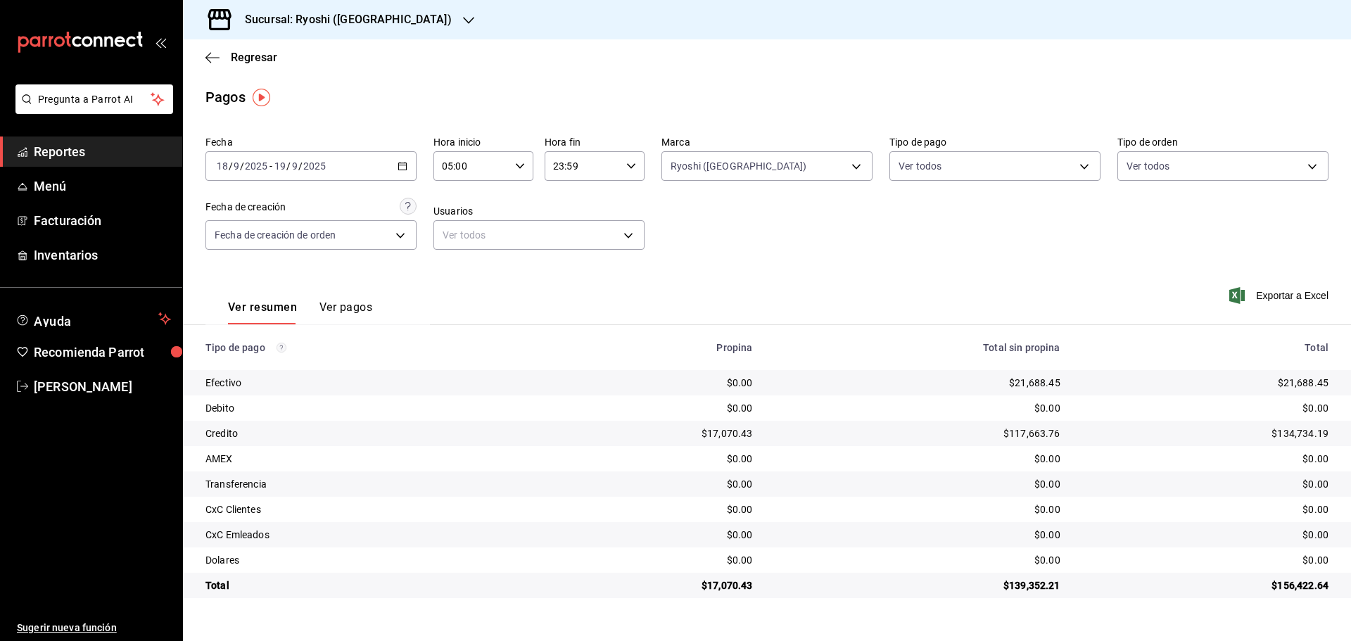
click at [642, 167] on div "23:59 Hora fin" at bounding box center [595, 166] width 100 height 30
click at [574, 226] on button "05" at bounding box center [570, 236] width 44 height 28
type input "05:59"
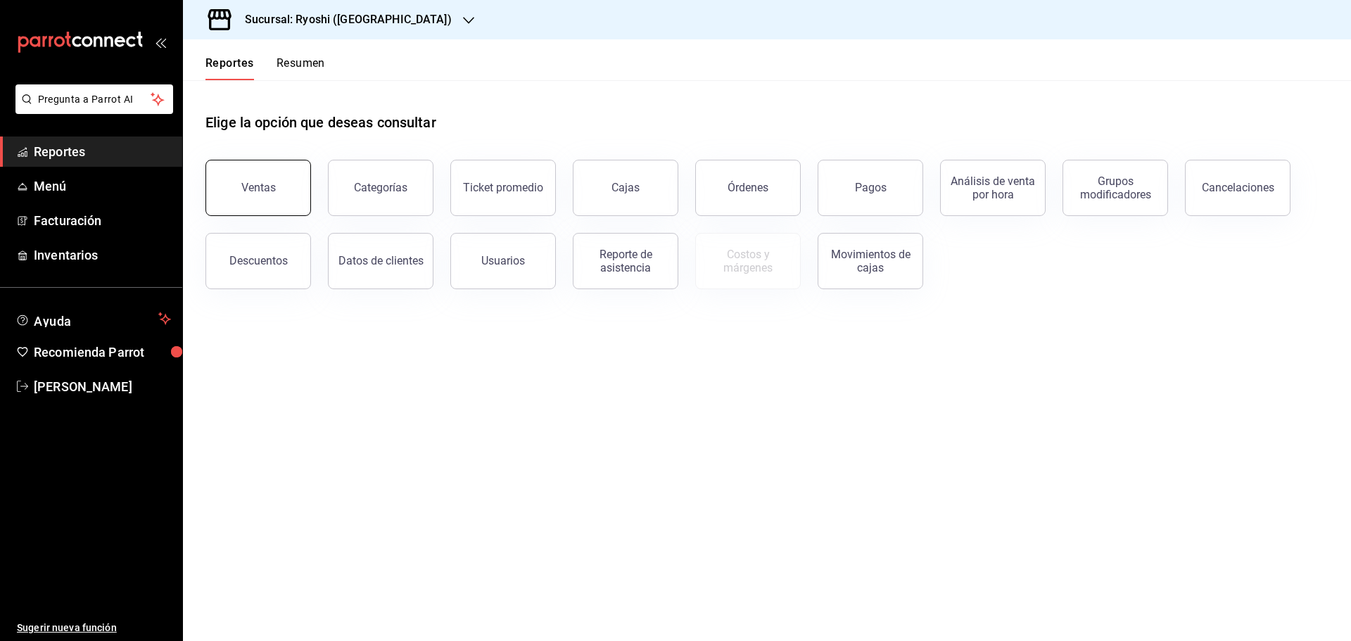
click at [269, 184] on div "Ventas" at bounding box center [258, 187] width 34 height 13
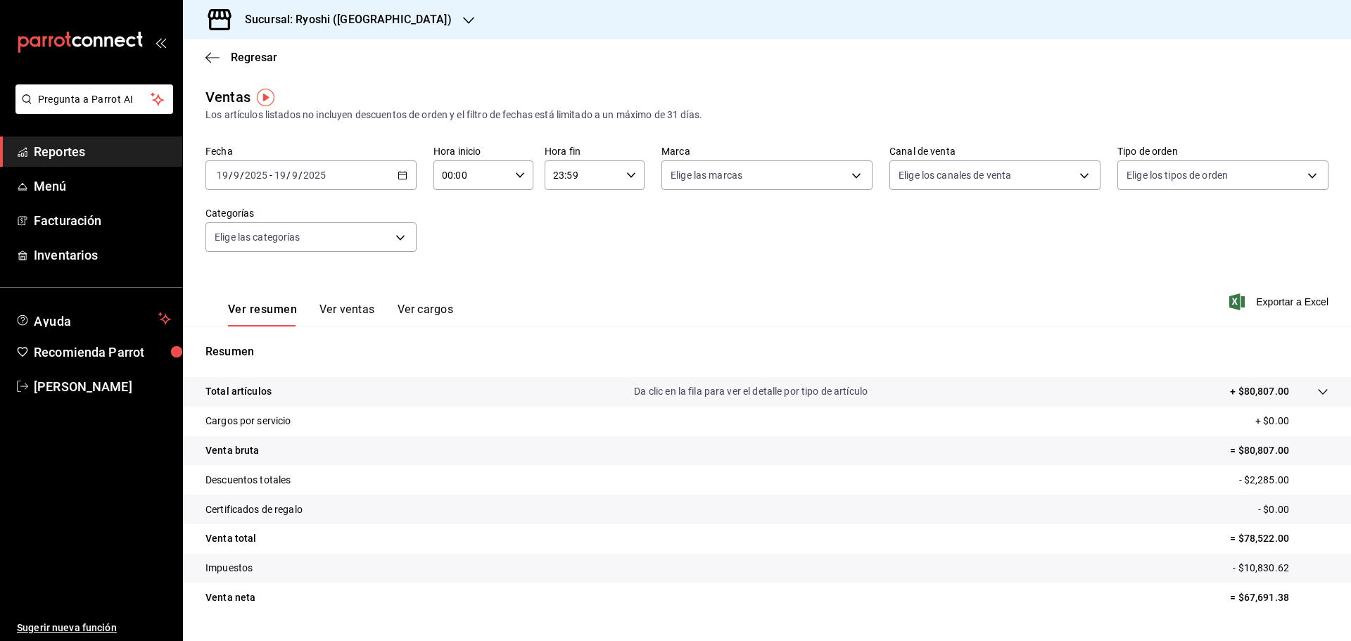
click at [398, 173] on icon "button" at bounding box center [403, 175] width 10 height 10
click at [244, 344] on span "Rango de fechas" at bounding box center [271, 344] width 109 height 15
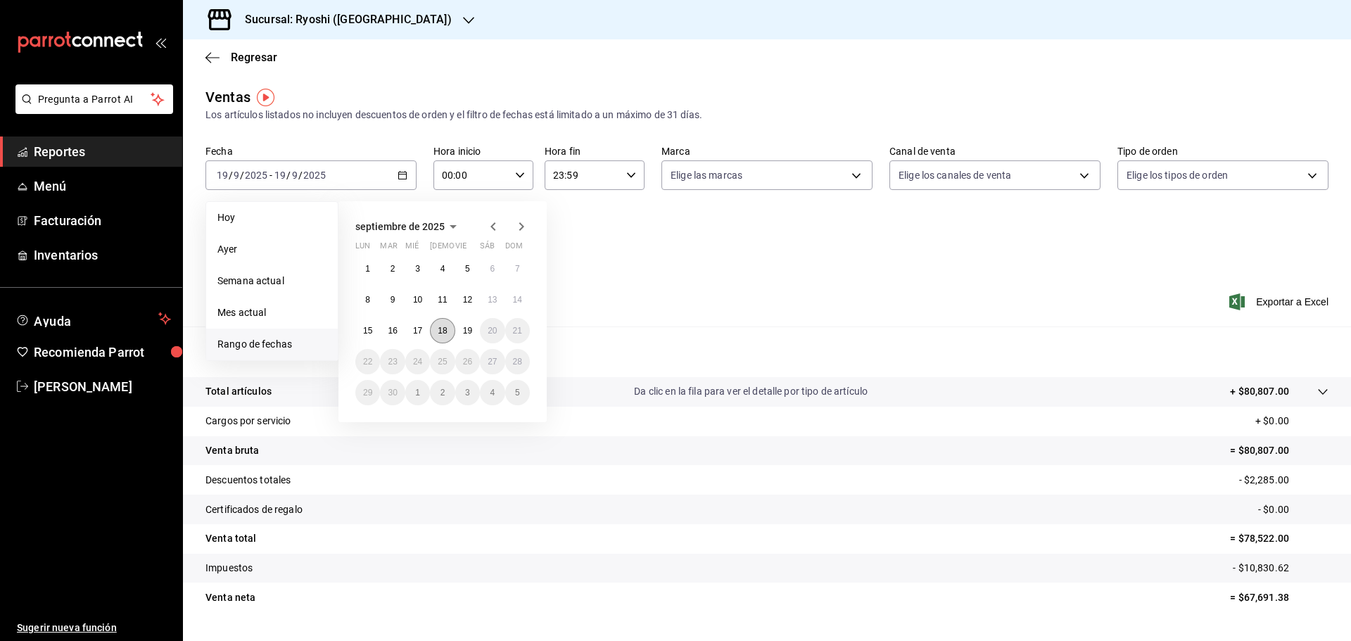
click at [435, 326] on button "18" at bounding box center [442, 330] width 25 height 25
click at [469, 324] on button "19" at bounding box center [467, 330] width 25 height 25
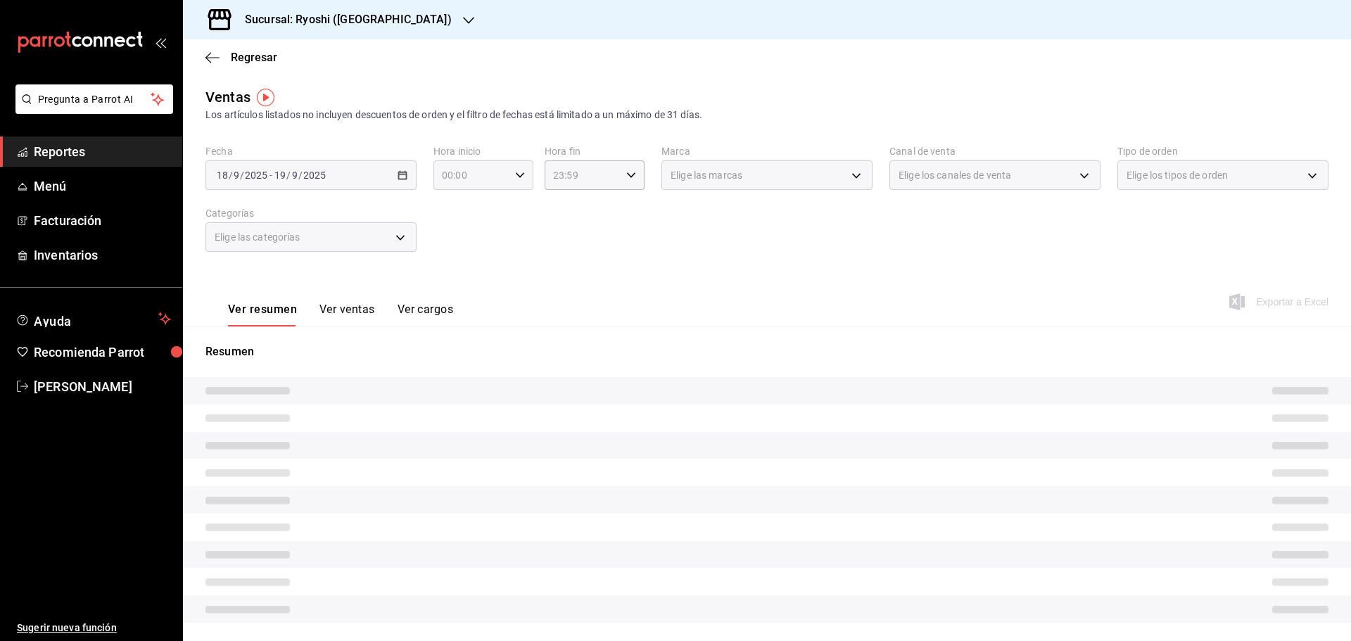
click at [516, 174] on \(Stroke\) "button" at bounding box center [520, 174] width 8 height 5
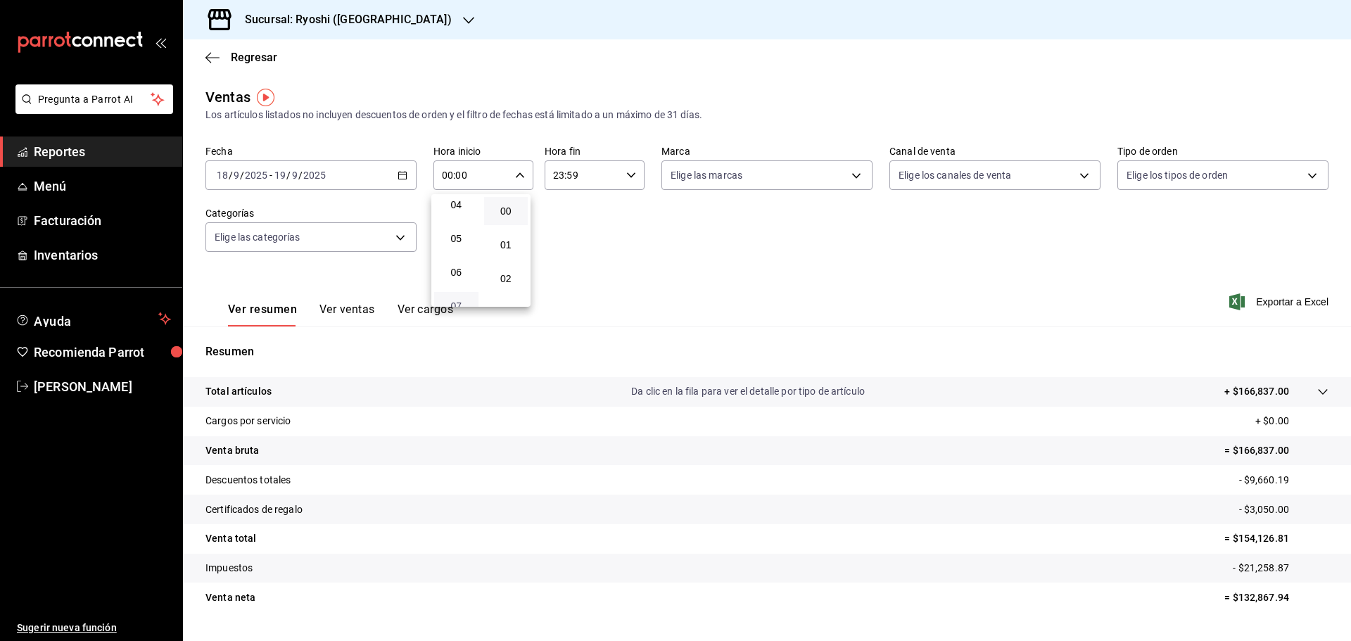
scroll to position [141, 0]
click at [462, 234] on span "05" at bounding box center [456, 239] width 27 height 11
type input "05:00"
click at [624, 172] on div at bounding box center [675, 320] width 1351 height 641
click at [626, 172] on icon "button" at bounding box center [631, 175] width 10 height 10
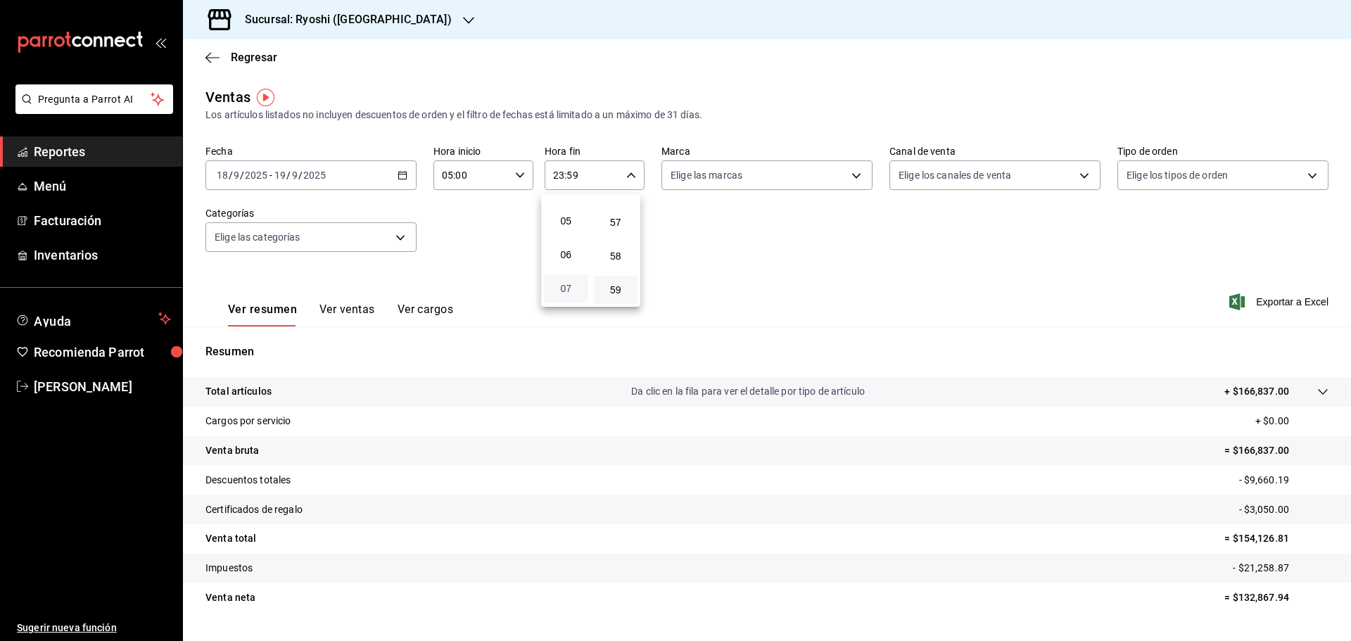
scroll to position [135, 0]
click at [567, 243] on span "05" at bounding box center [566, 244] width 27 height 11
type input "05:59"
click at [1263, 301] on div at bounding box center [675, 320] width 1351 height 641
click at [1262, 299] on span "Exportar a Excel" at bounding box center [1280, 302] width 96 height 17
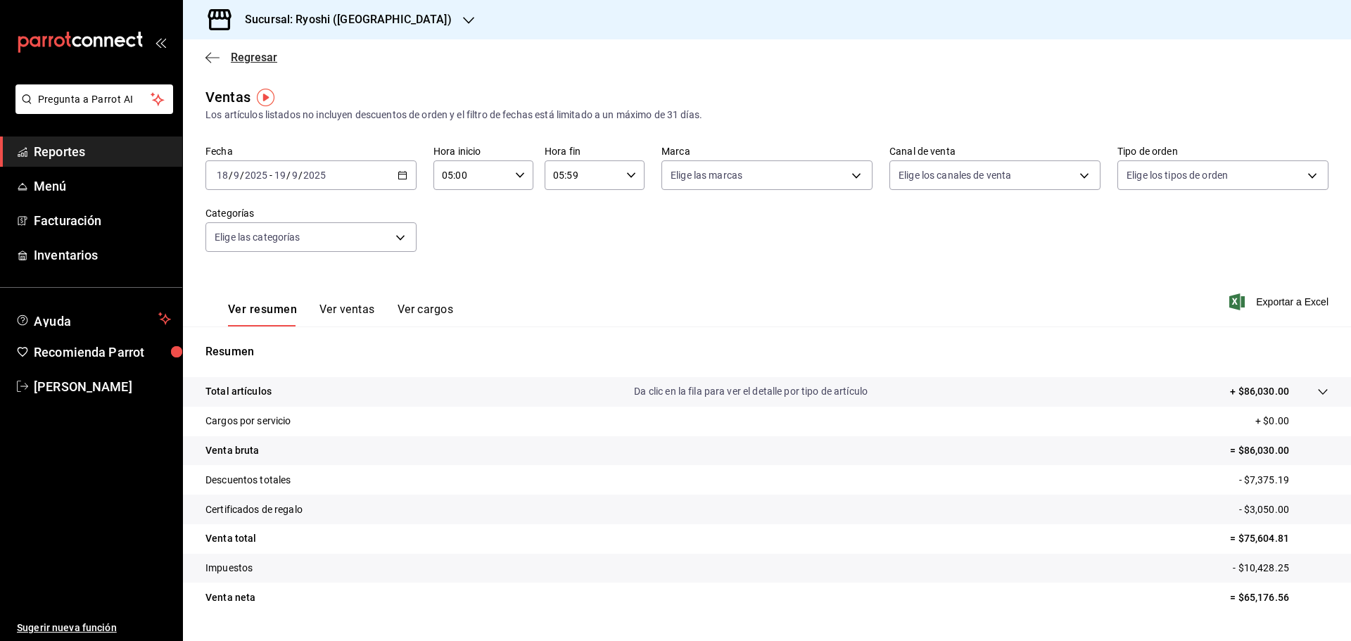
click at [210, 53] on icon "button" at bounding box center [209, 57] width 6 height 11
